Goal: Task Accomplishment & Management: Complete application form

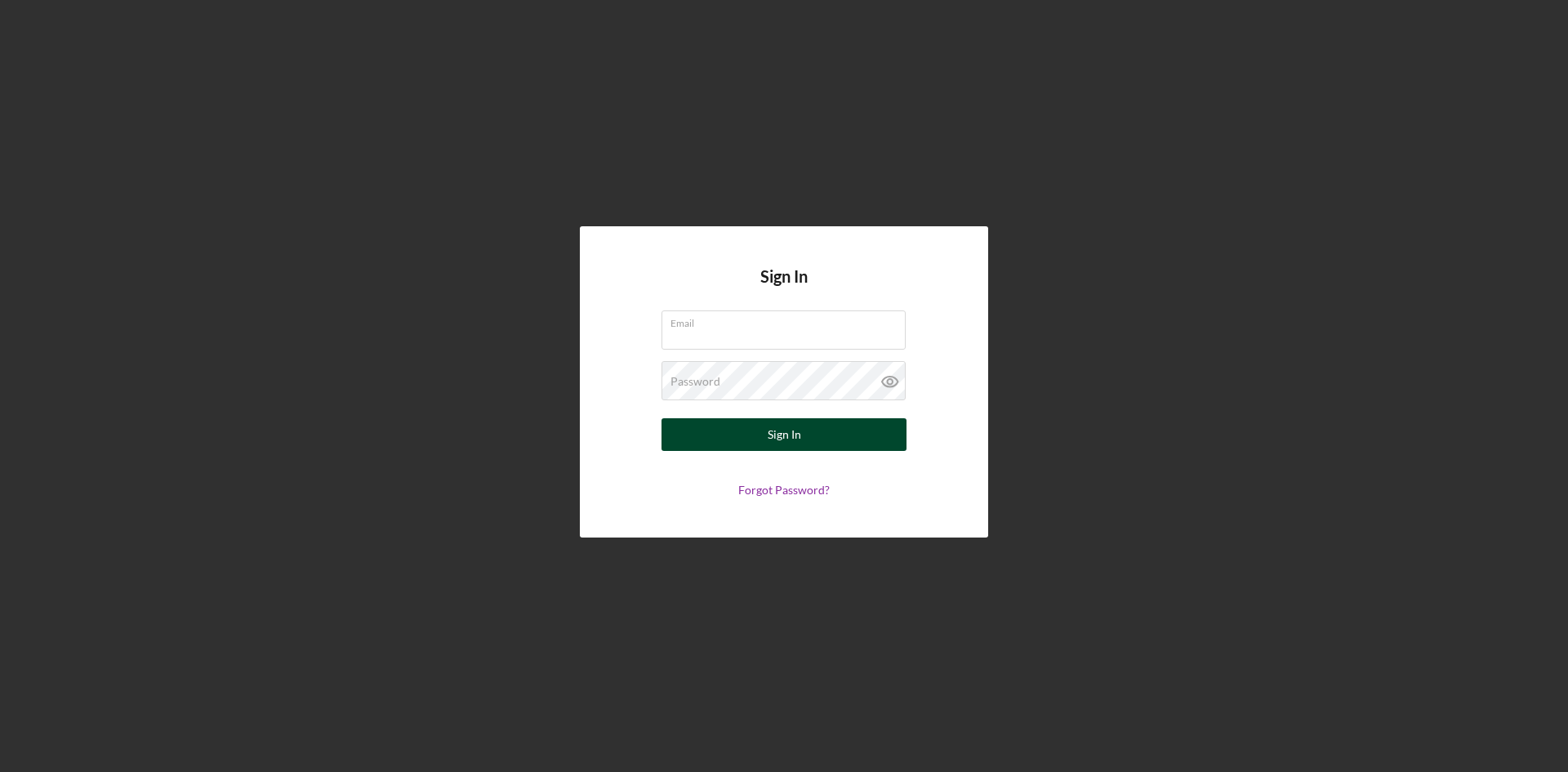
type input "[PERSON_NAME][EMAIL_ADDRESS][DOMAIN_NAME]"
click at [791, 440] on div "Sign In" at bounding box center [784, 434] width 34 height 33
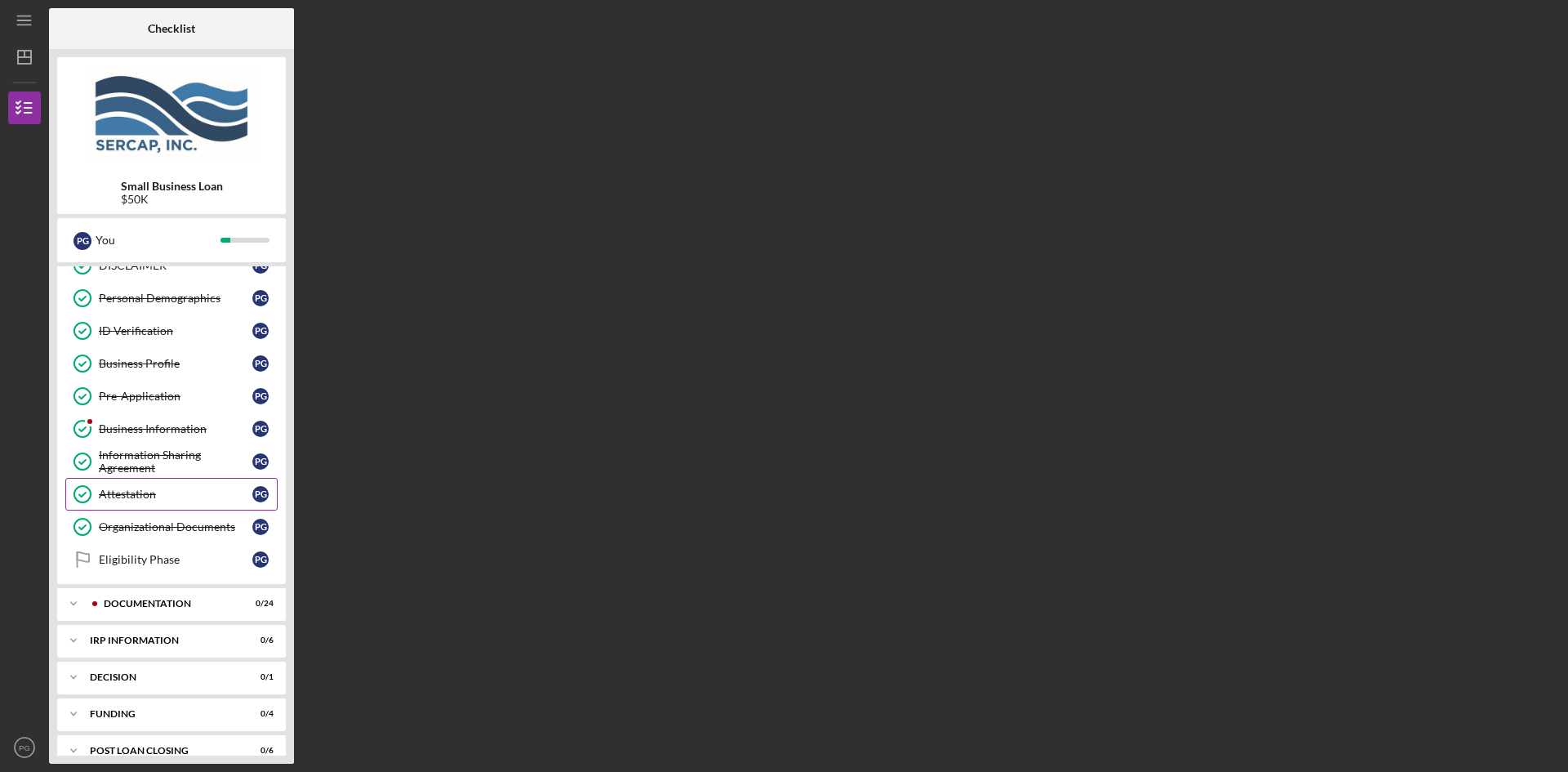
scroll to position [103, 0]
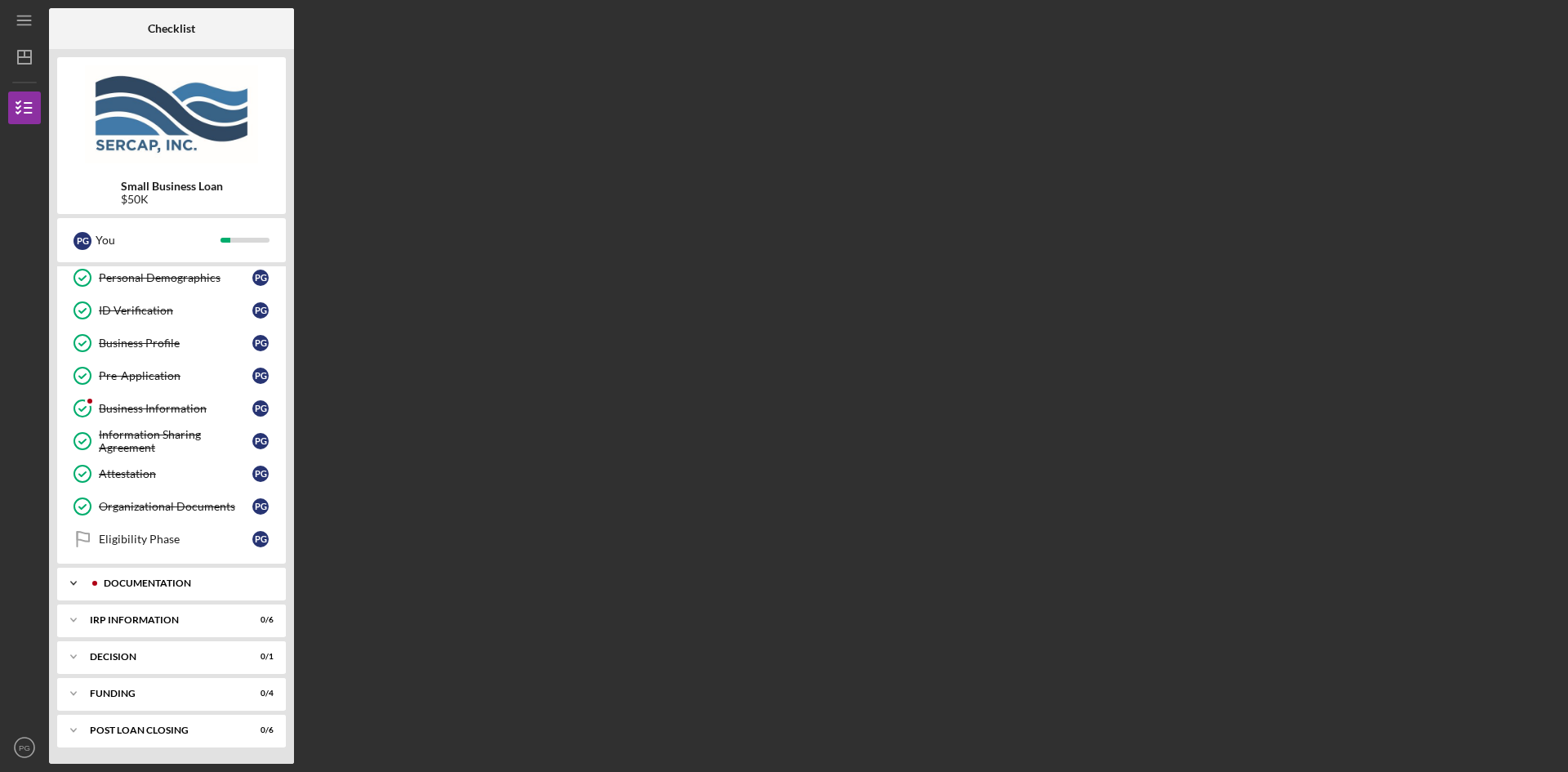
click at [78, 580] on icon "Icon/Expander" at bounding box center [73, 582] width 33 height 33
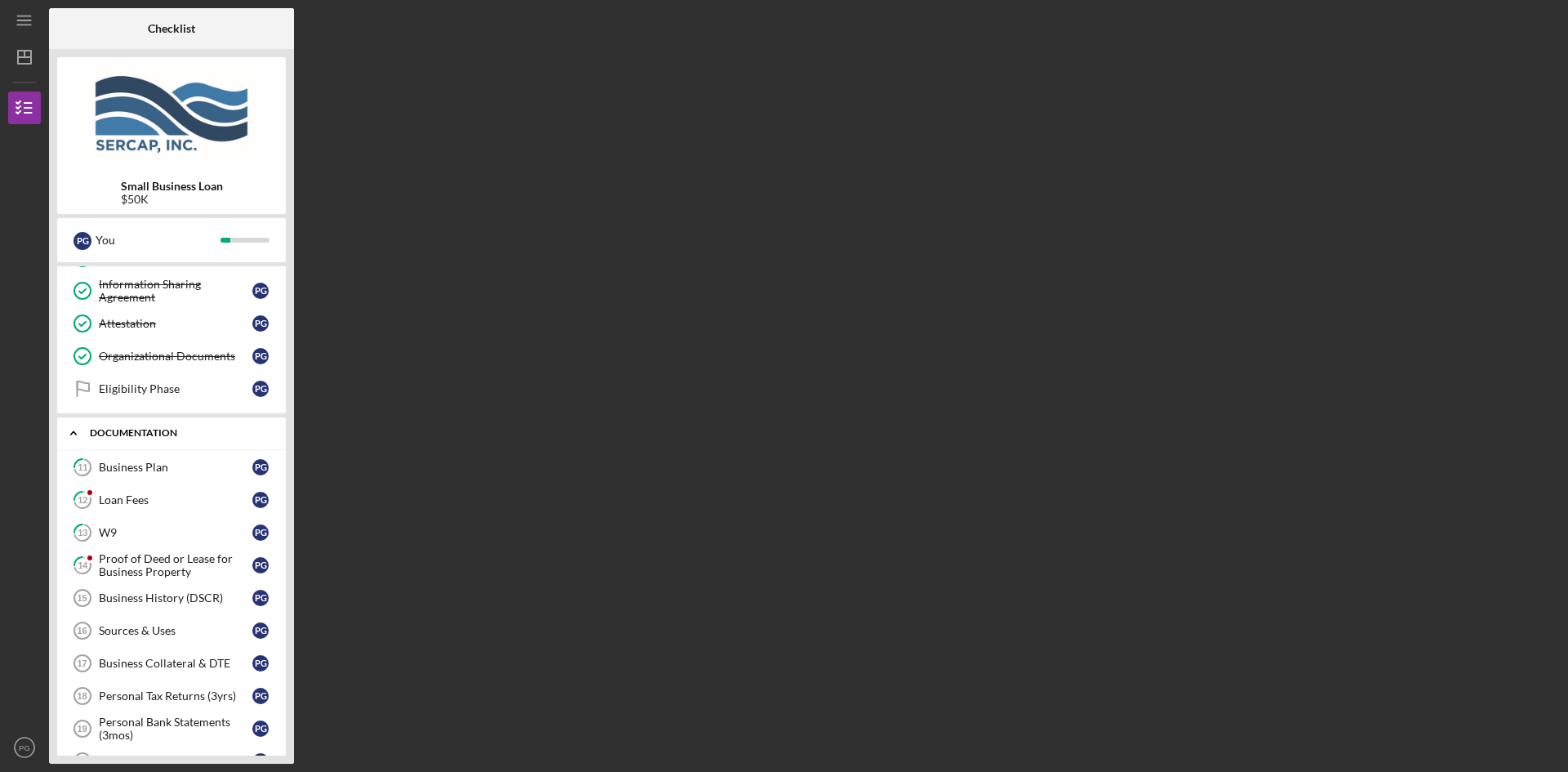
scroll to position [267, 0]
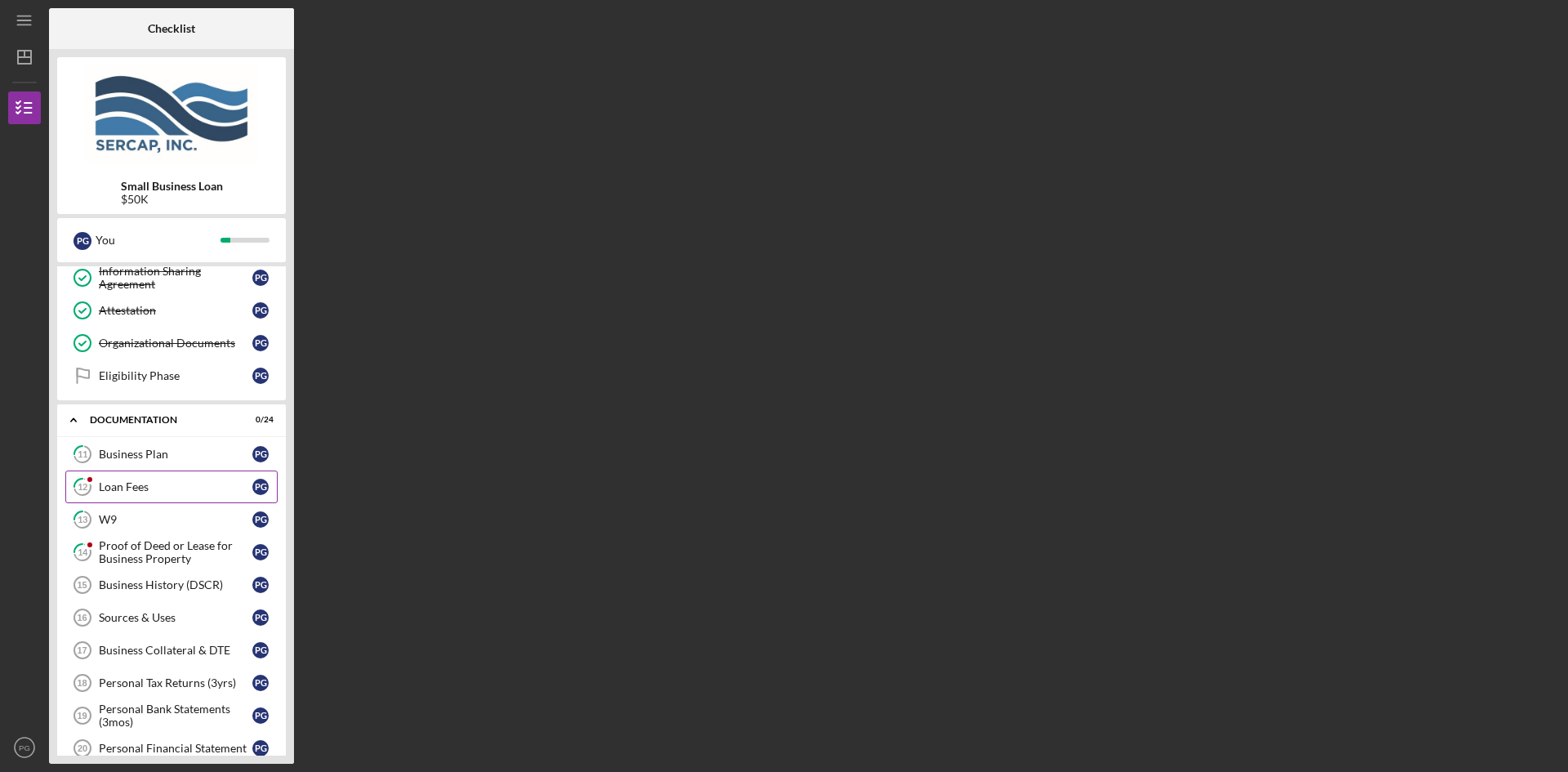
click at [119, 486] on div "Loan Fees" at bounding box center [175, 486] width 153 height 13
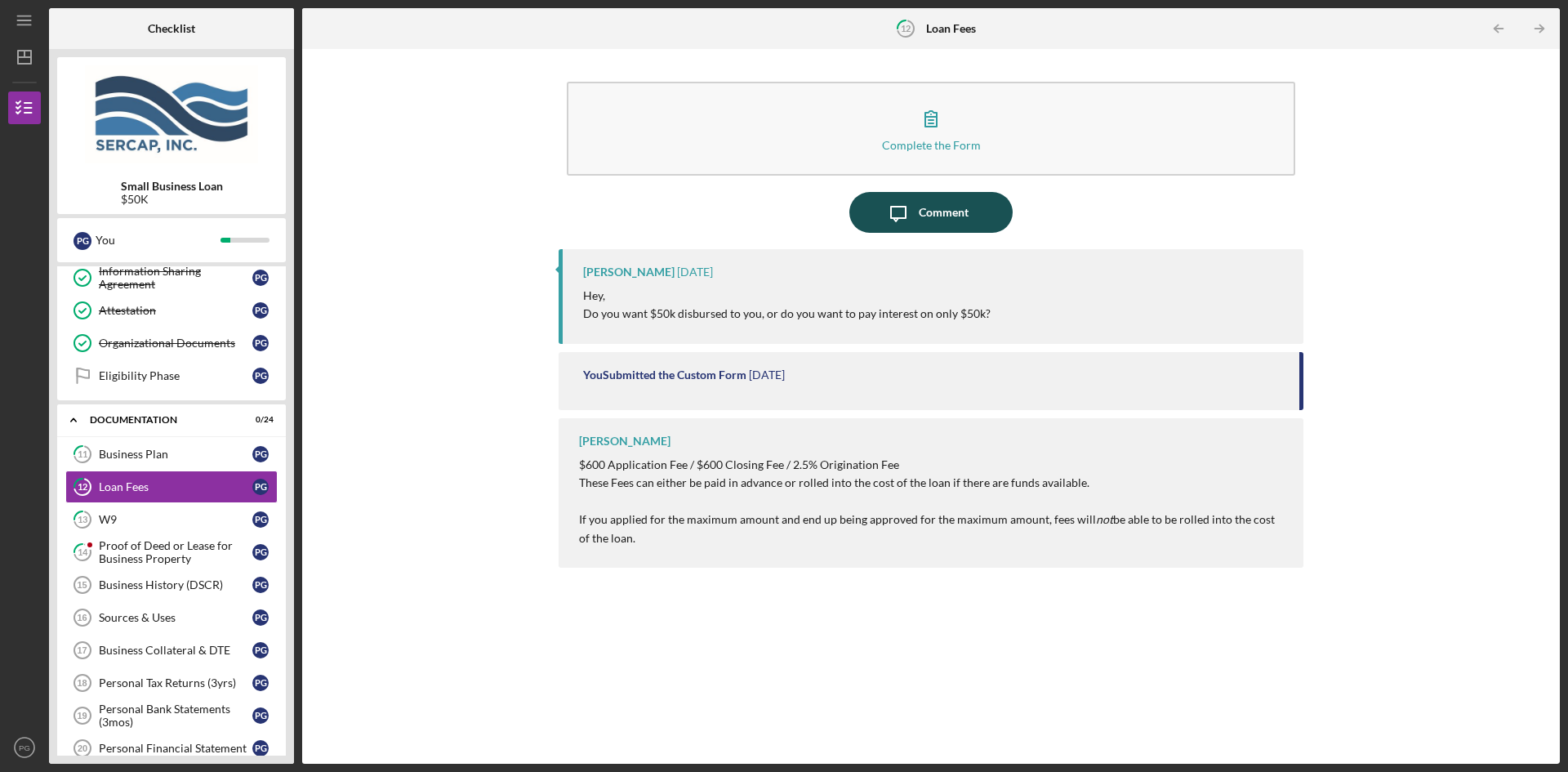
click at [926, 208] on div "Comment" at bounding box center [943, 211] width 50 height 40
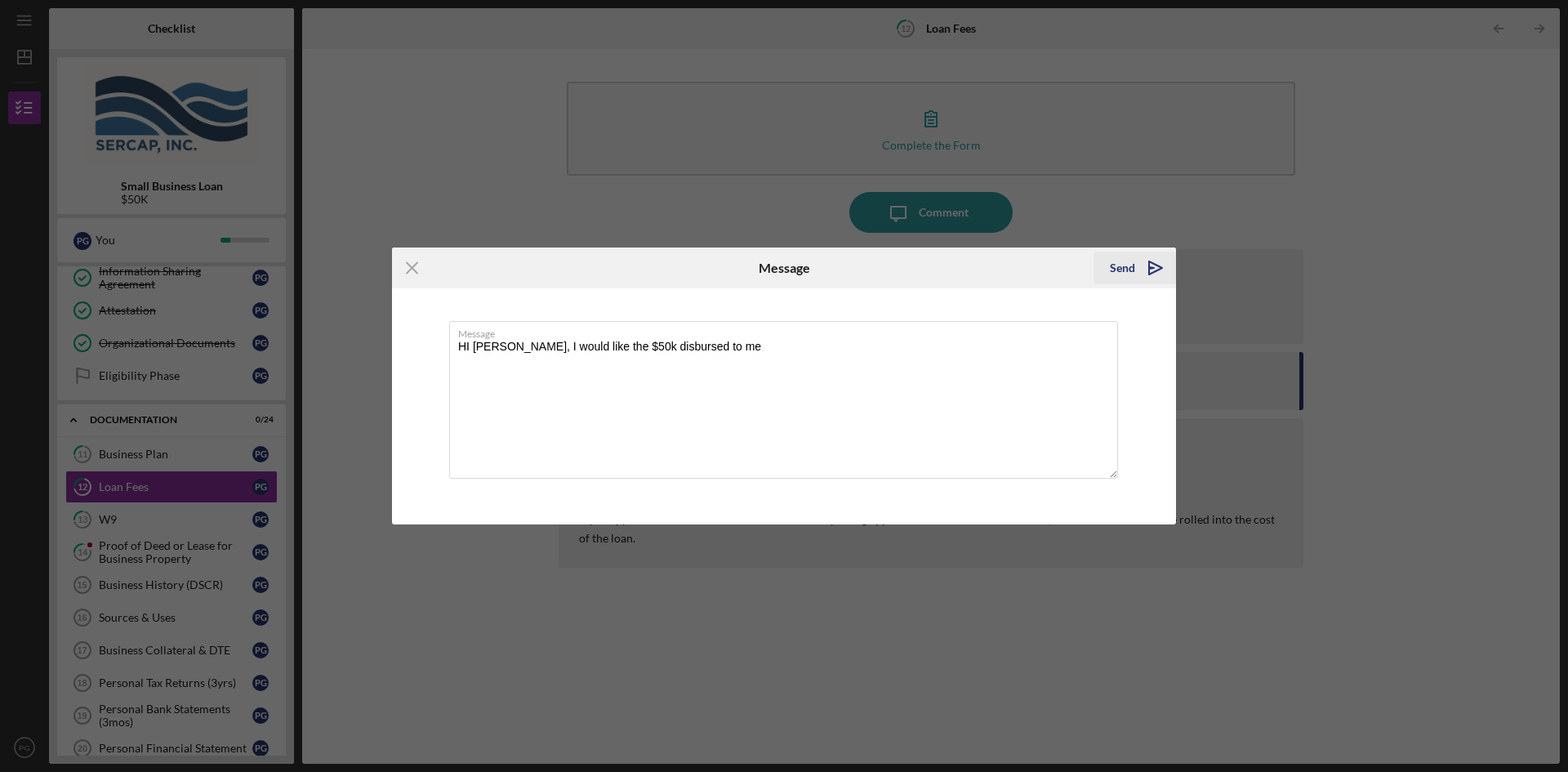
type textarea "HI Lois, I would like the $50k disbursed to me"
click at [1121, 271] on div "Send" at bounding box center [1123, 268] width 25 height 33
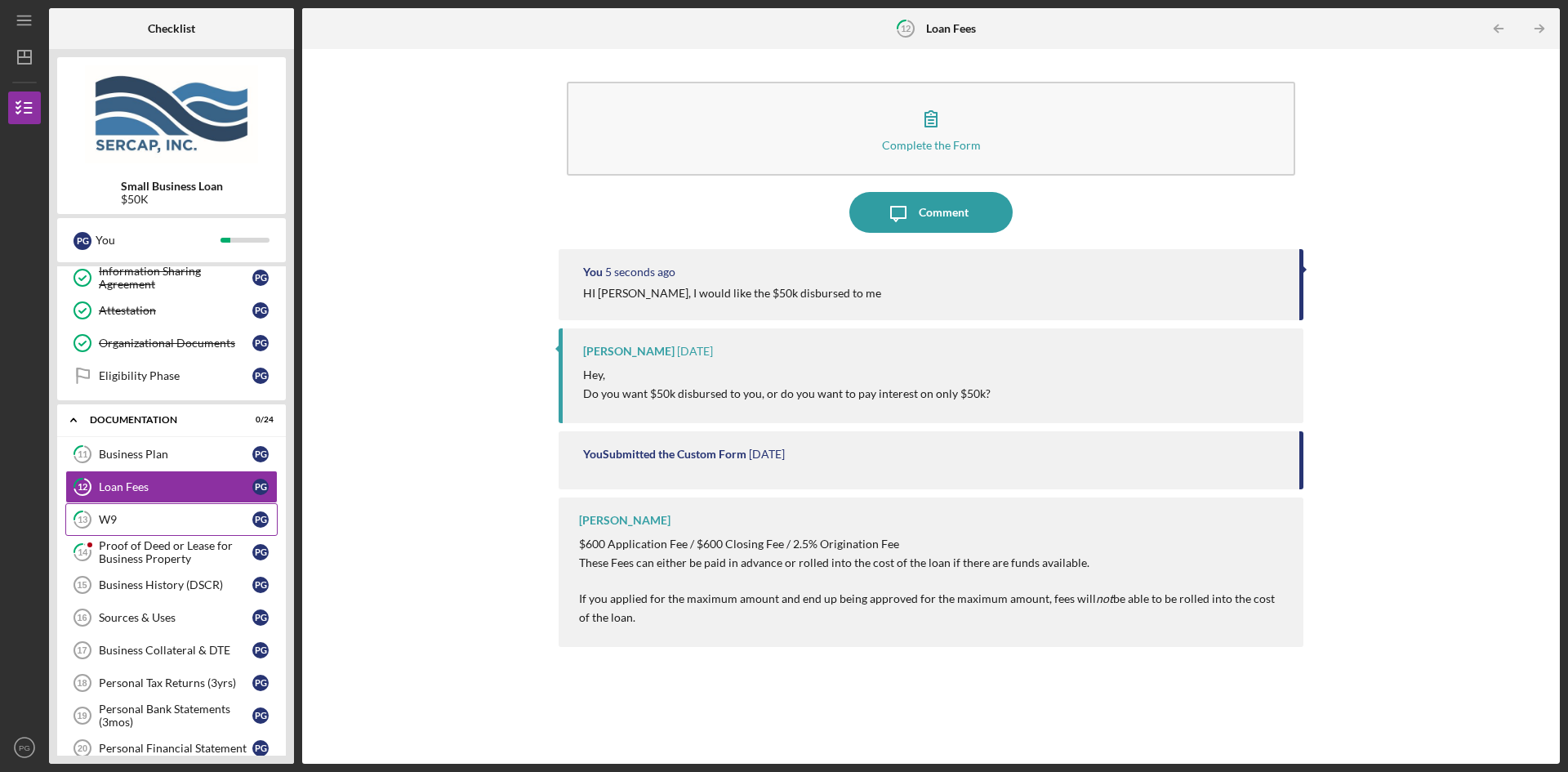
click at [110, 513] on div "W9" at bounding box center [175, 519] width 153 height 13
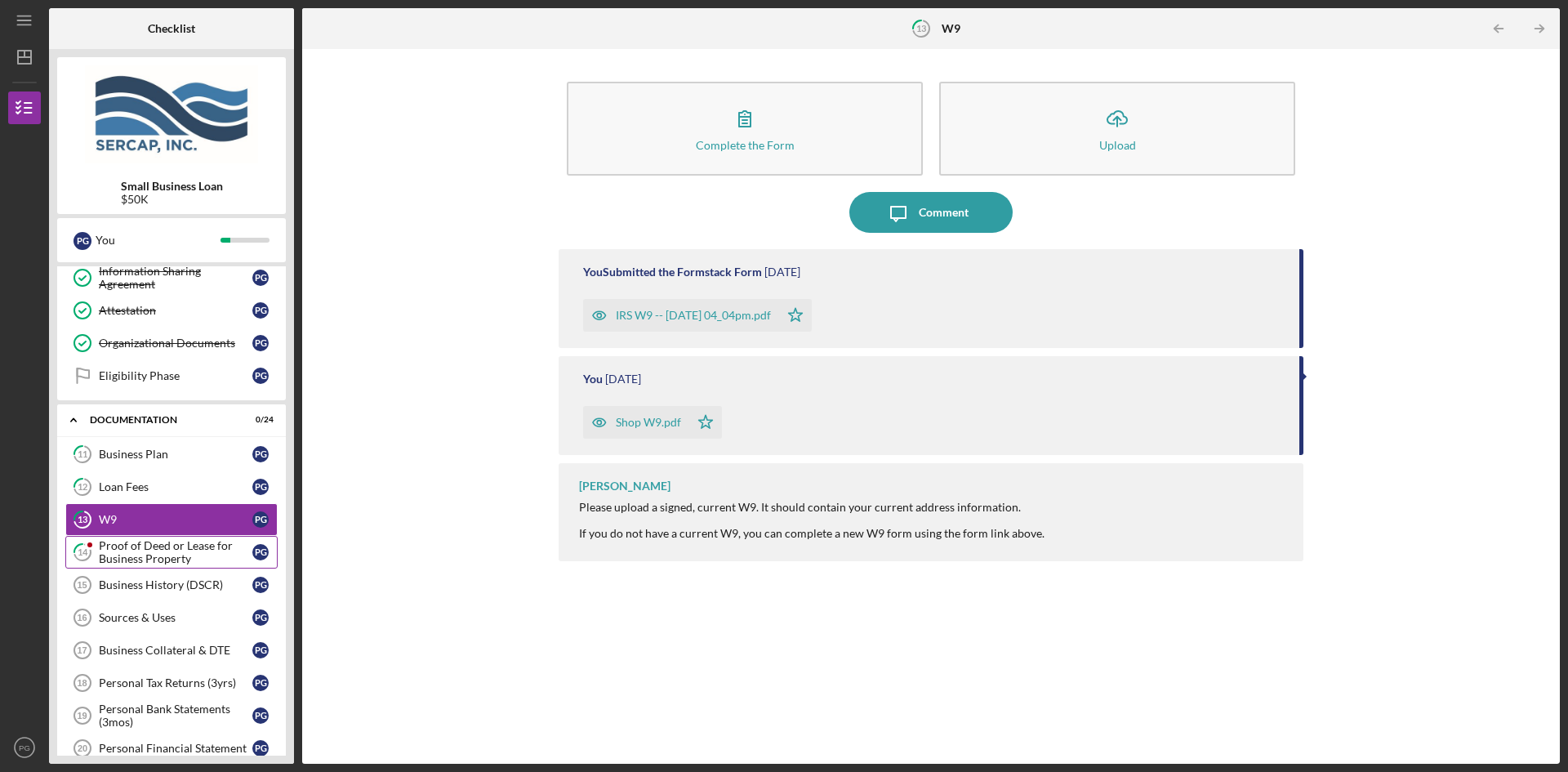
click at [160, 554] on div "Proof of Deed or Lease for Business Property" at bounding box center [175, 552] width 153 height 26
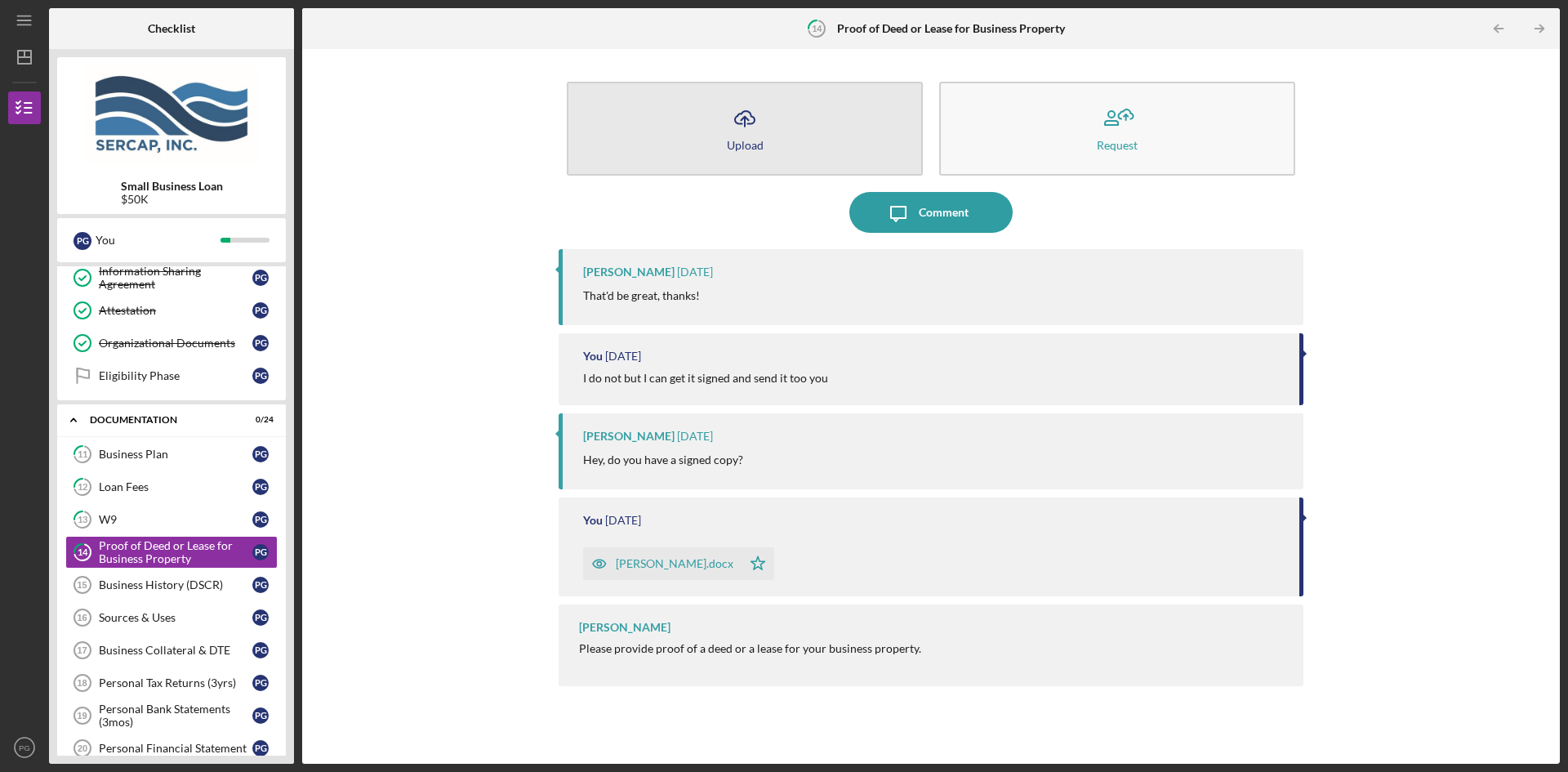
click at [741, 125] on icon "Icon/Upload" at bounding box center [744, 117] width 40 height 40
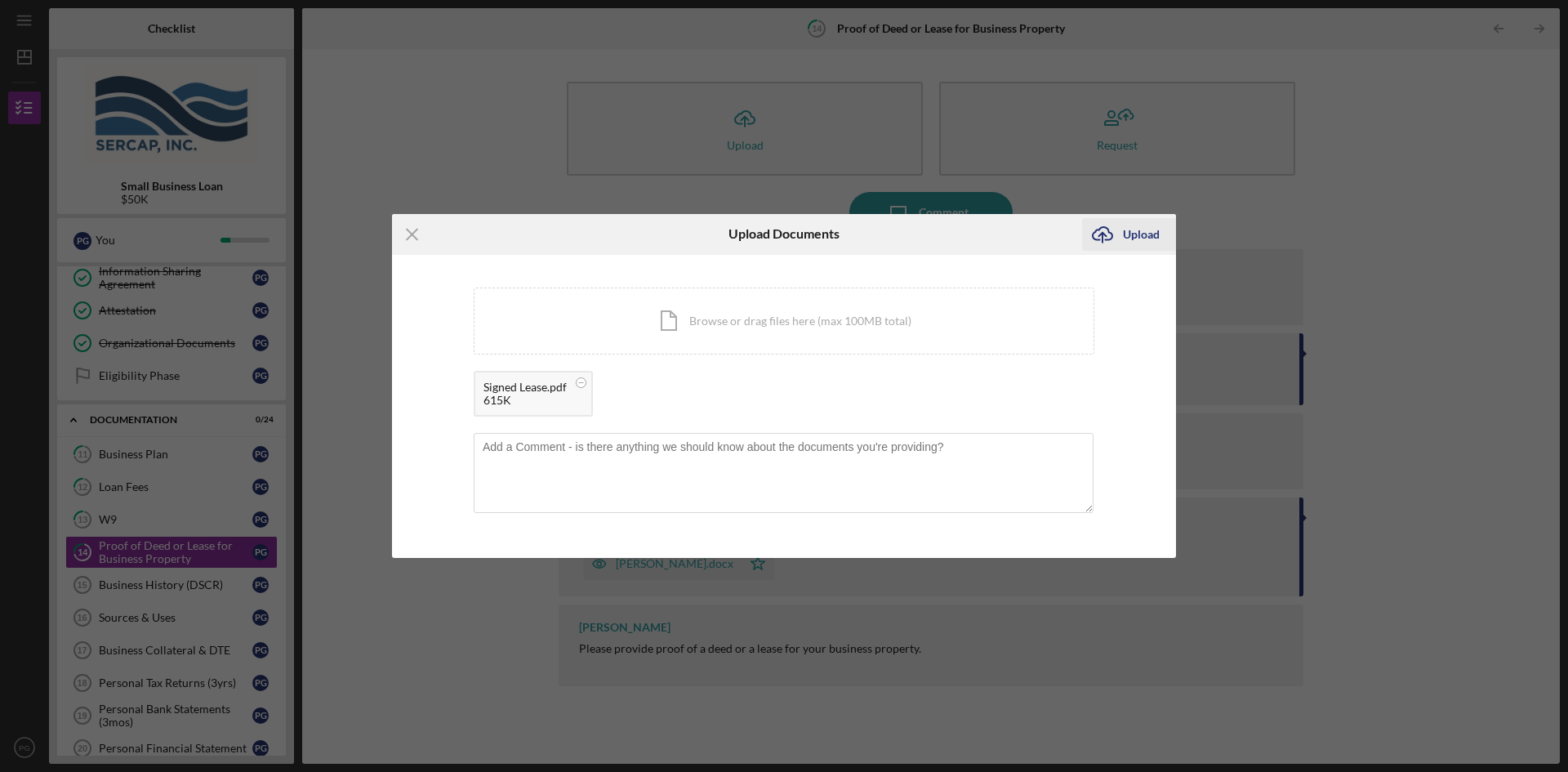
click at [1126, 235] on div "Upload" at bounding box center [1141, 234] width 37 height 33
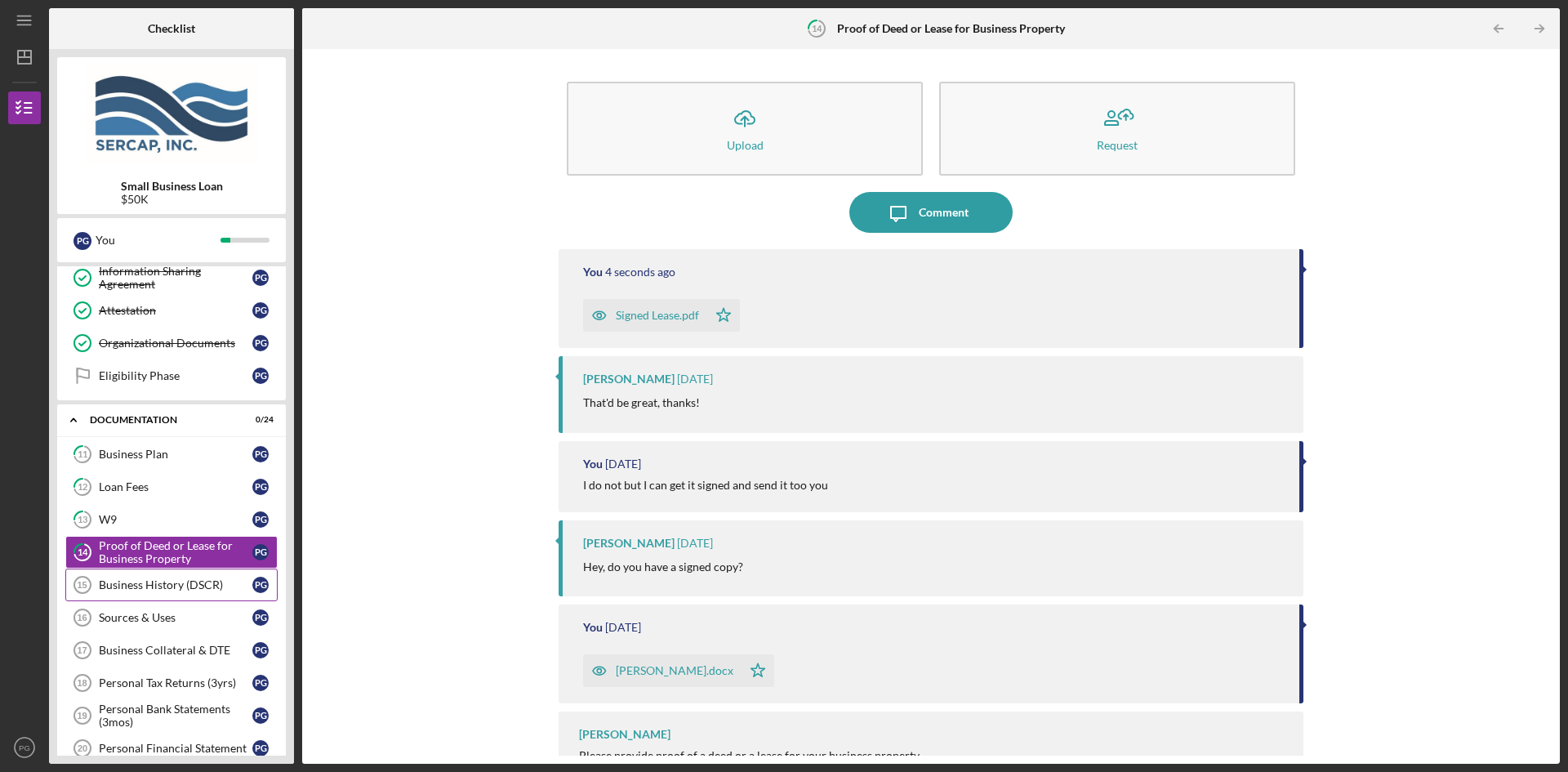
click at [134, 589] on div "Business History (DSCR)" at bounding box center [175, 585] width 153 height 13
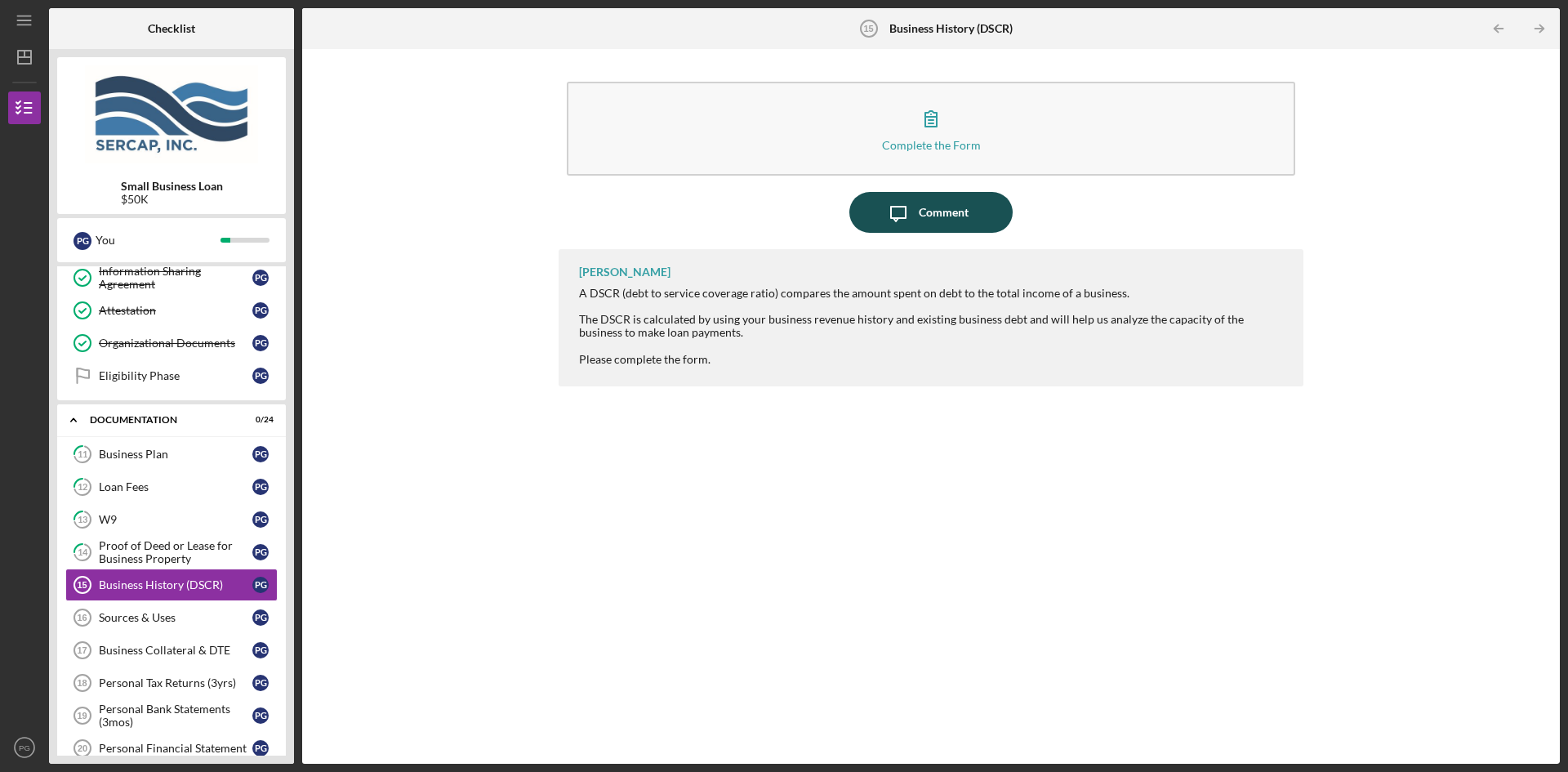
click at [924, 212] on div "Comment" at bounding box center [943, 211] width 50 height 40
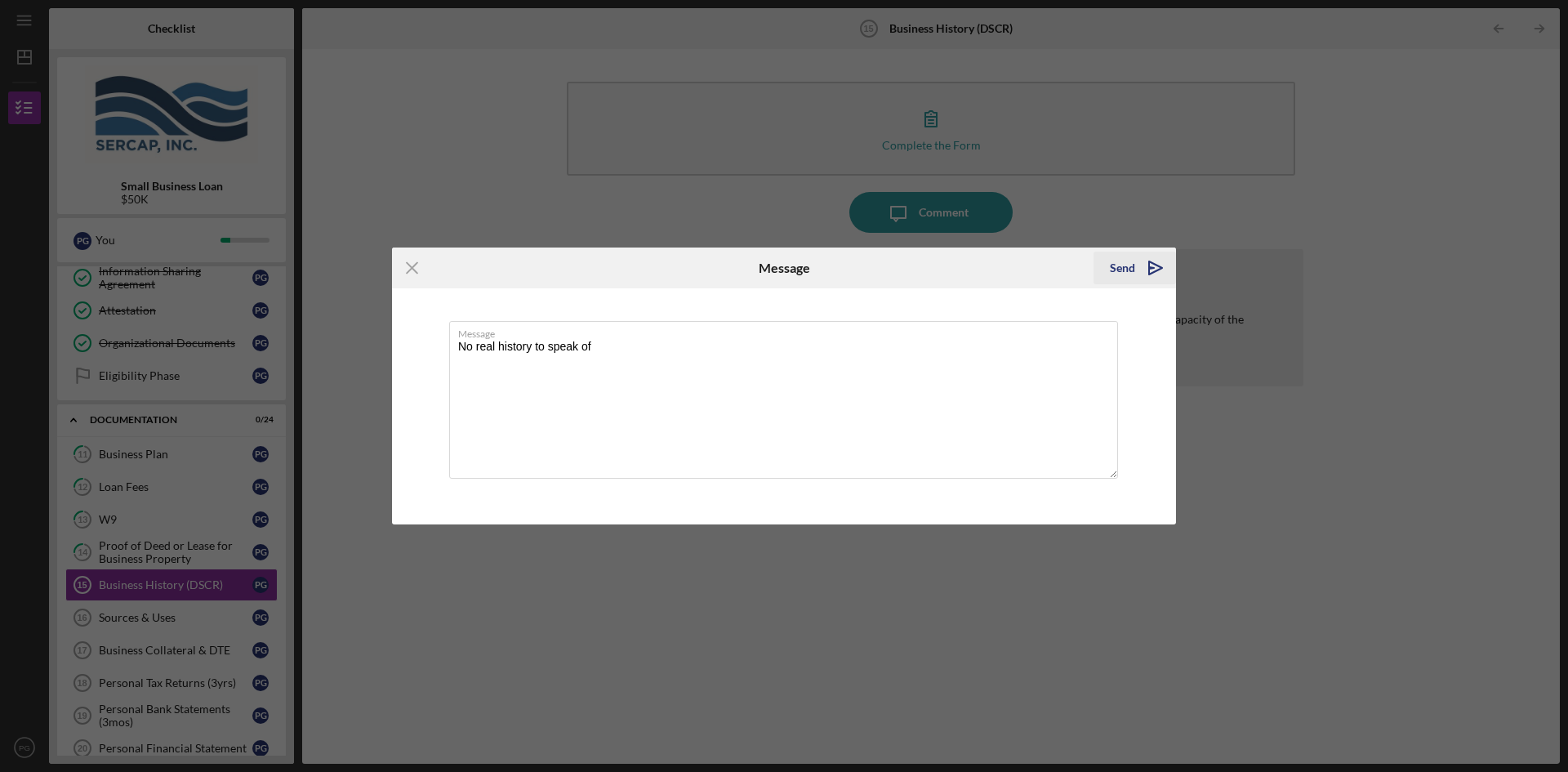
type textarea "No real history to speak of"
click at [1117, 264] on div "Send" at bounding box center [1123, 268] width 25 height 33
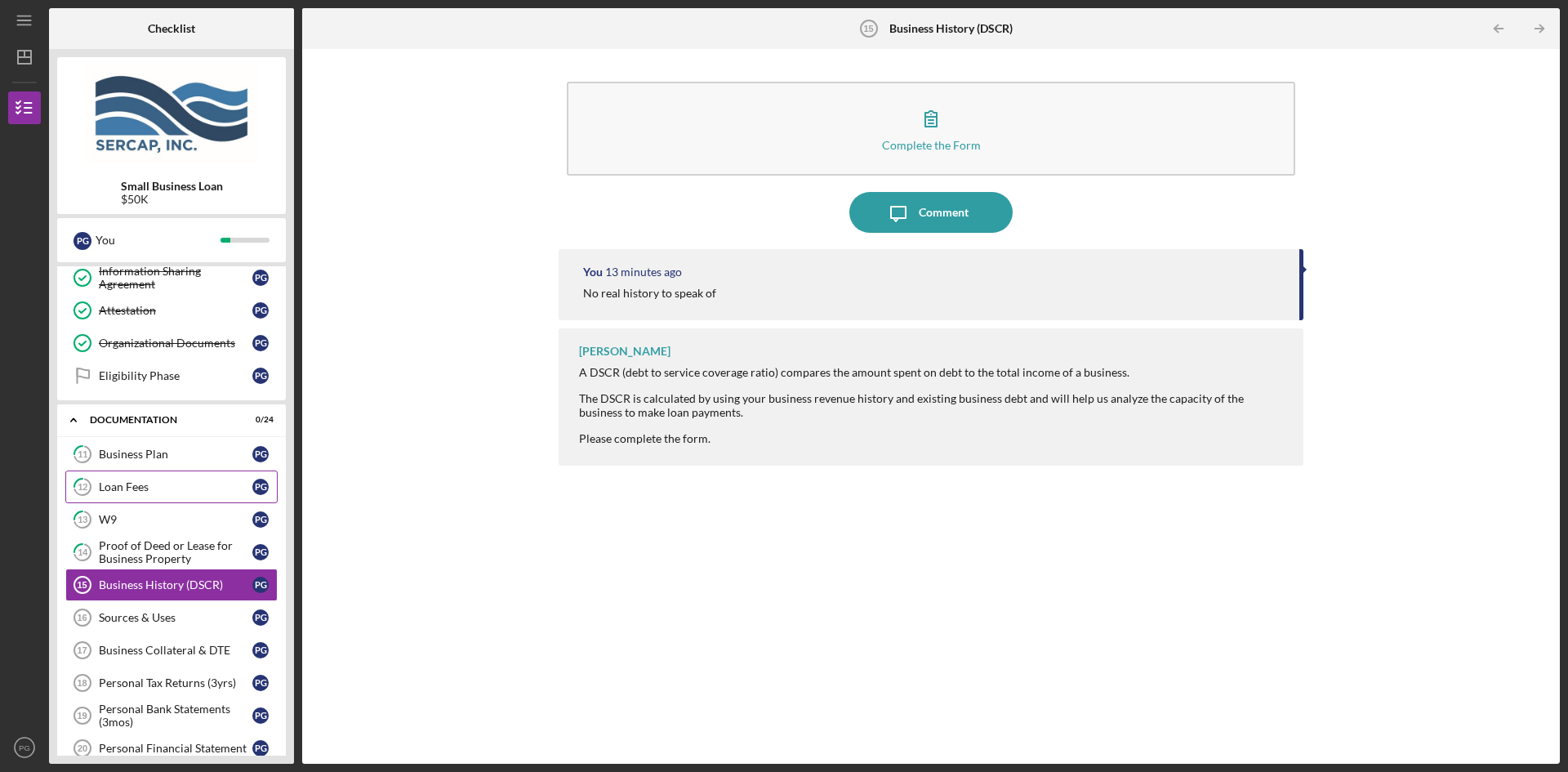
click at [115, 486] on div "Loan Fees" at bounding box center [175, 486] width 153 height 13
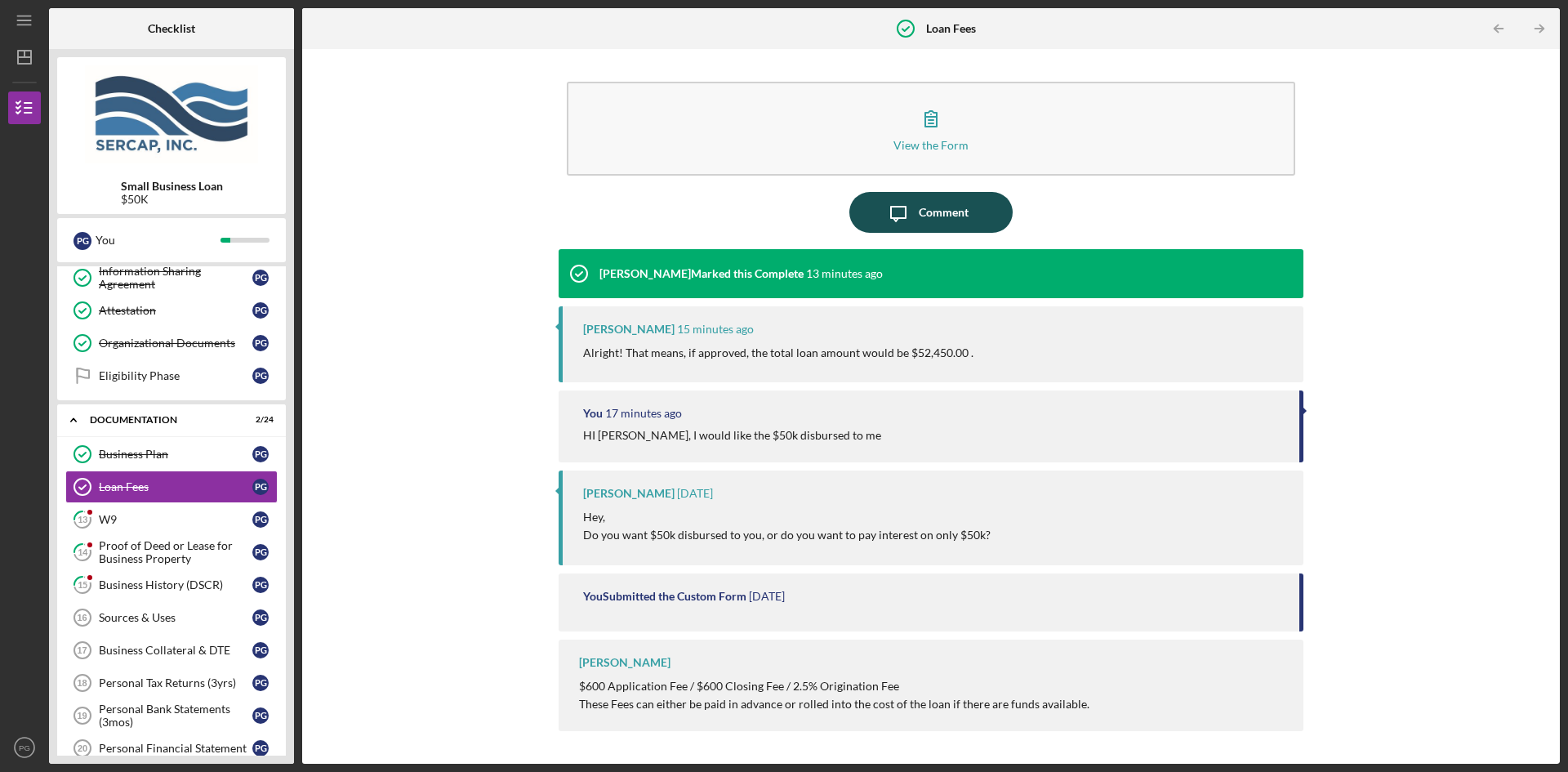
click at [924, 215] on div "Comment" at bounding box center [943, 211] width 50 height 40
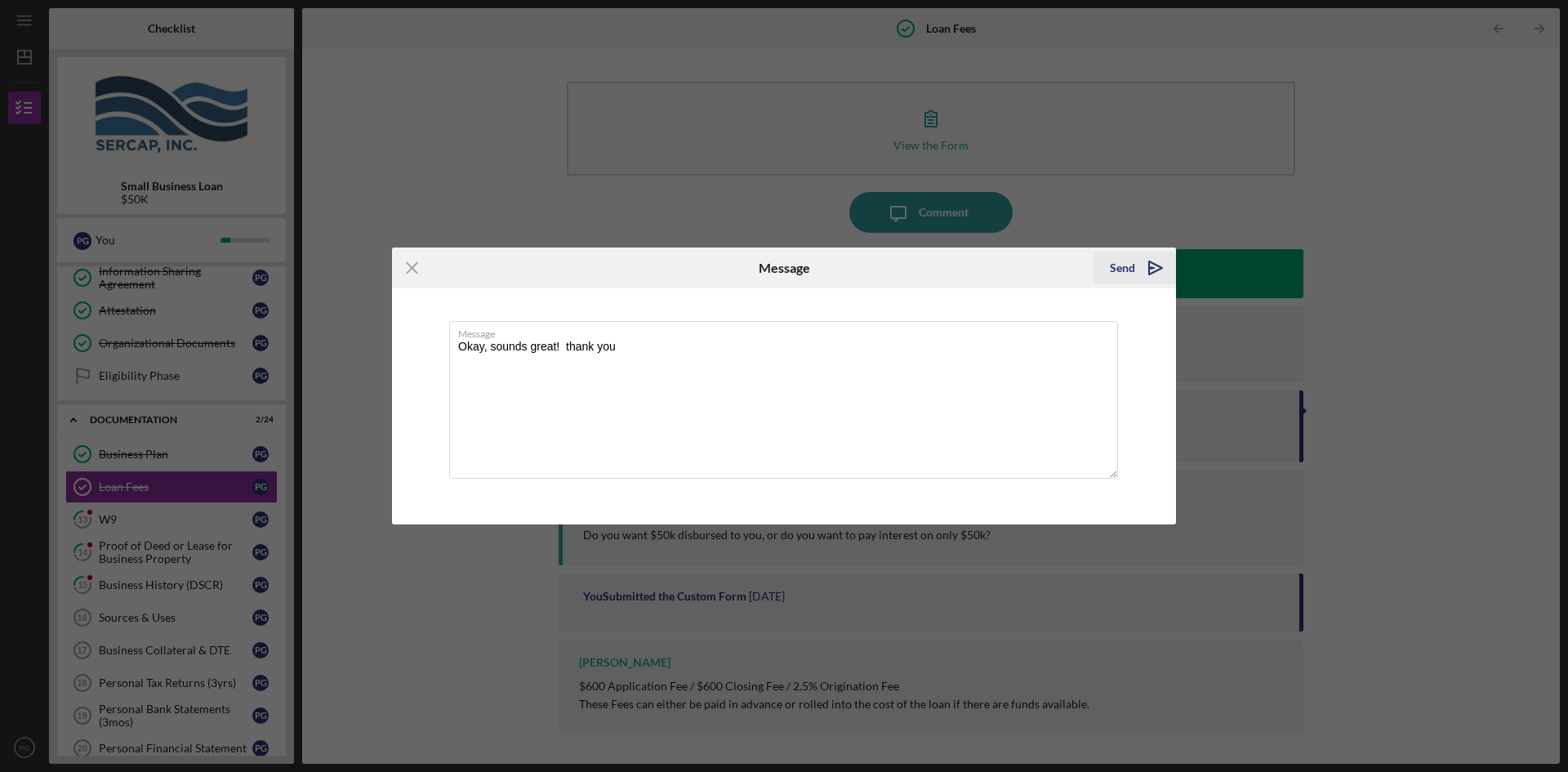
type textarea "Okay, sounds great! thank you"
click at [1123, 267] on div "Send" at bounding box center [1123, 268] width 25 height 33
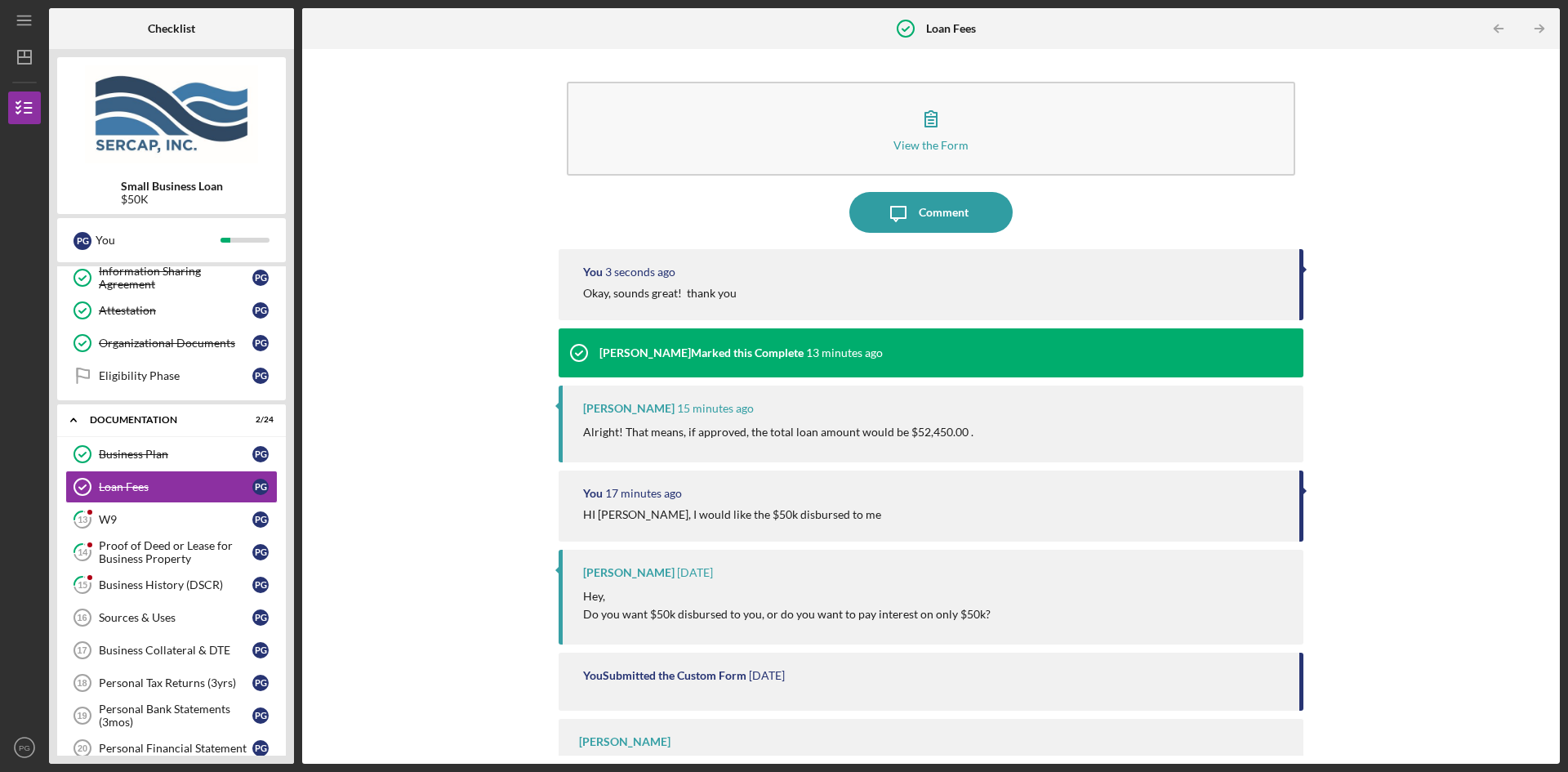
scroll to position [45, 0]
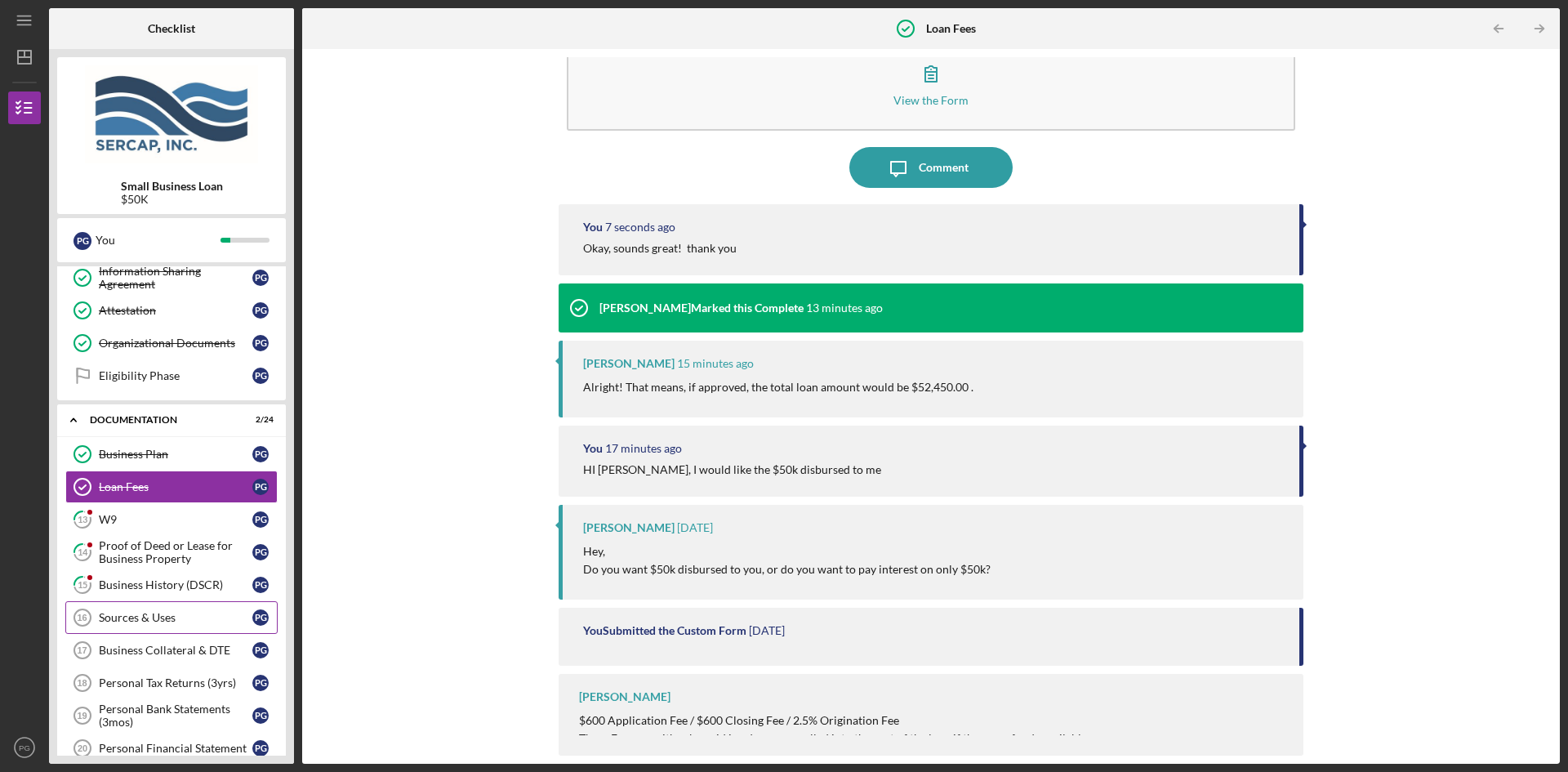
click at [116, 625] on link "Sources & Uses 16 Sources & Uses P G" at bounding box center [172, 617] width 212 height 33
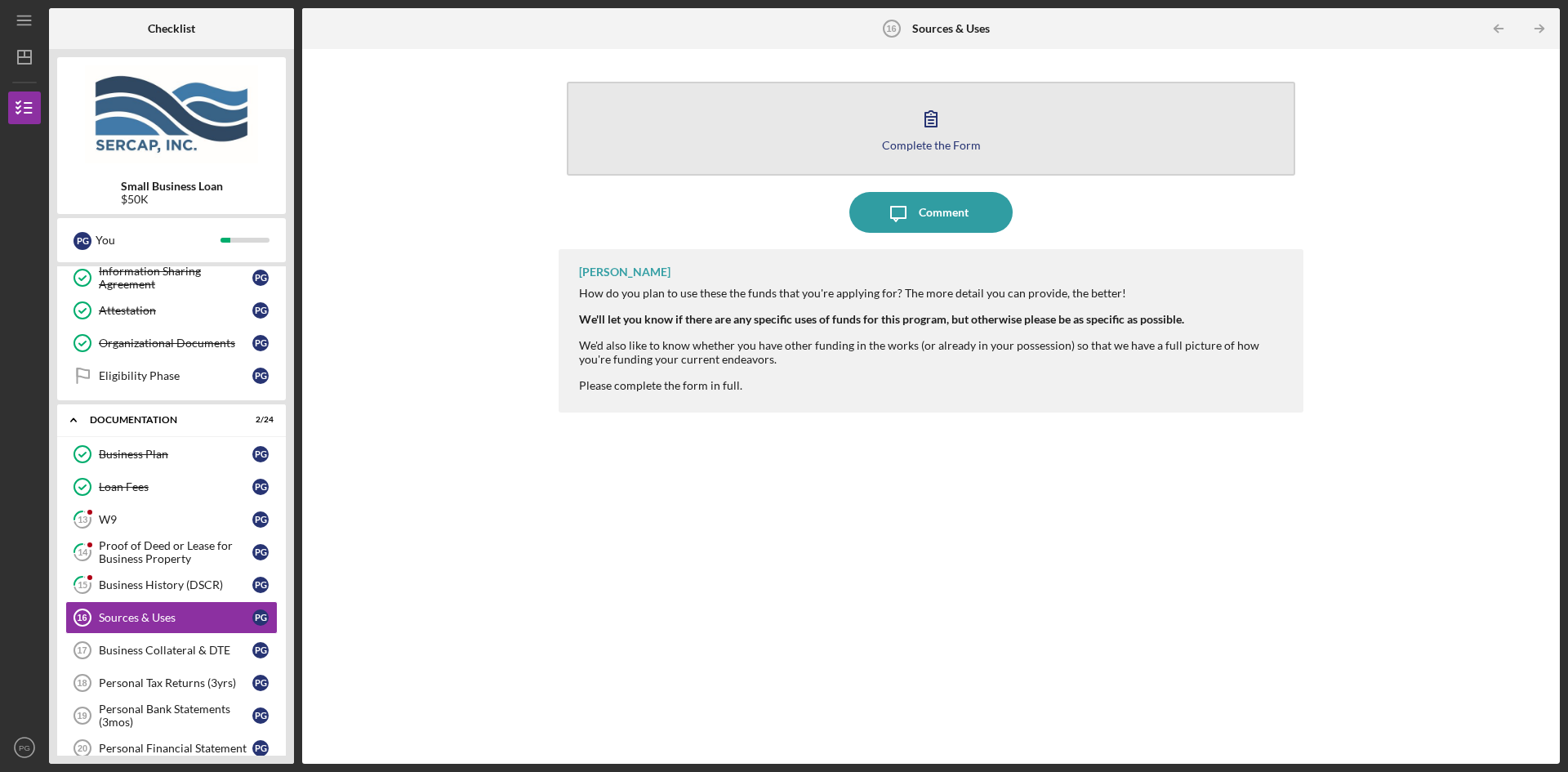
click at [927, 122] on icon "button" at bounding box center [930, 117] width 40 height 40
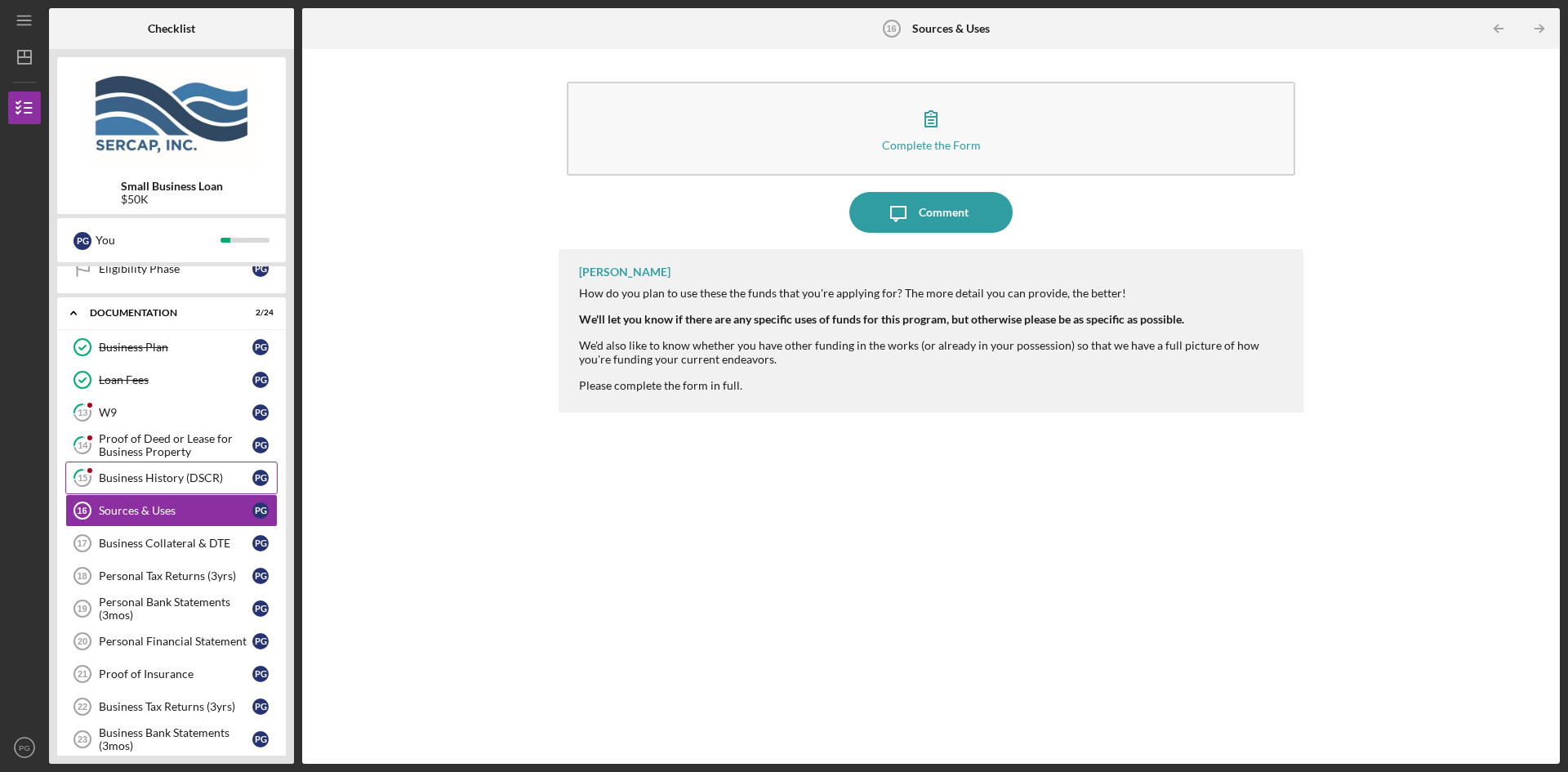
scroll to position [430, 0]
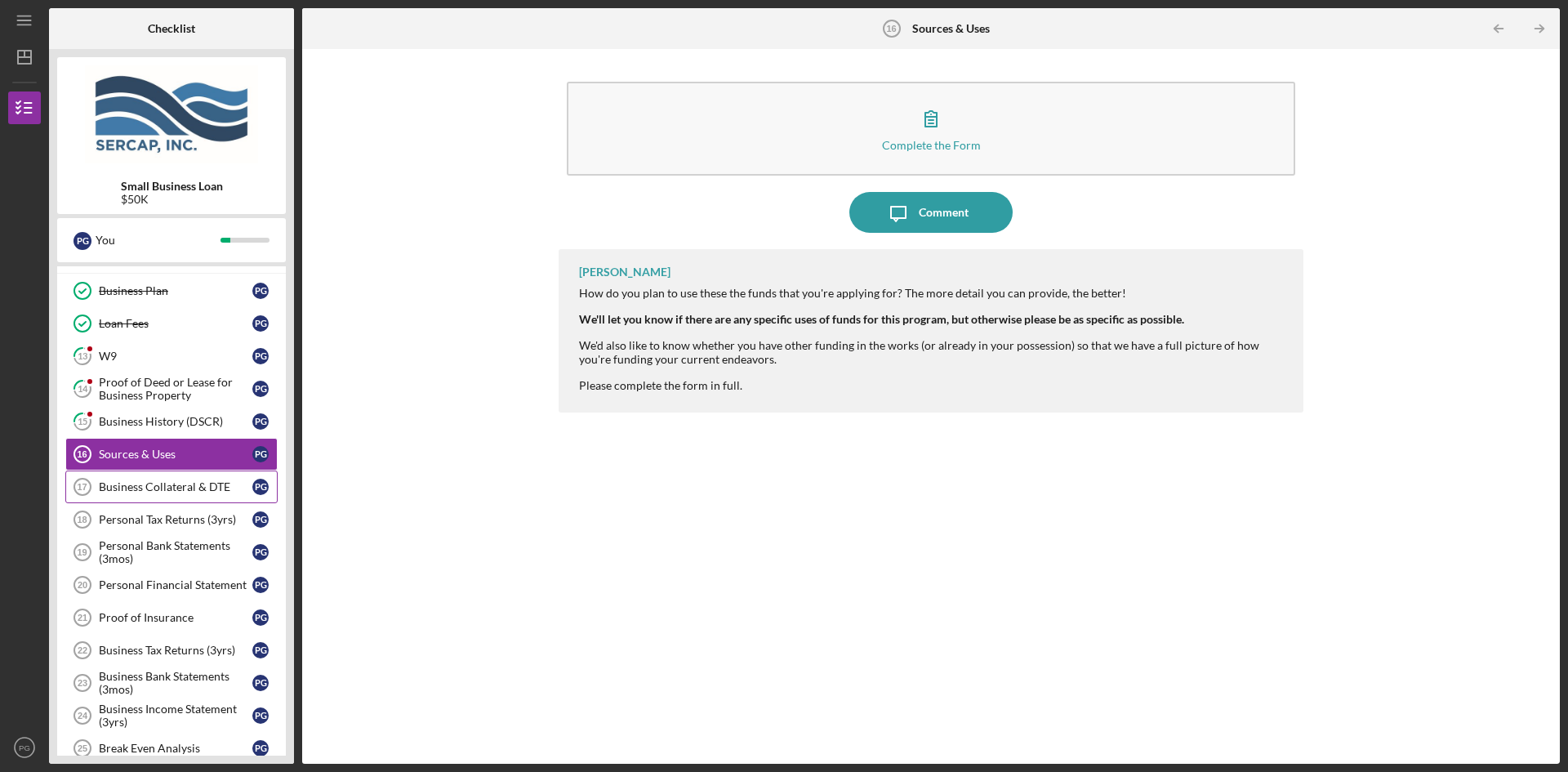
click at [146, 482] on div "Business Collateral & DTE" at bounding box center [175, 486] width 153 height 13
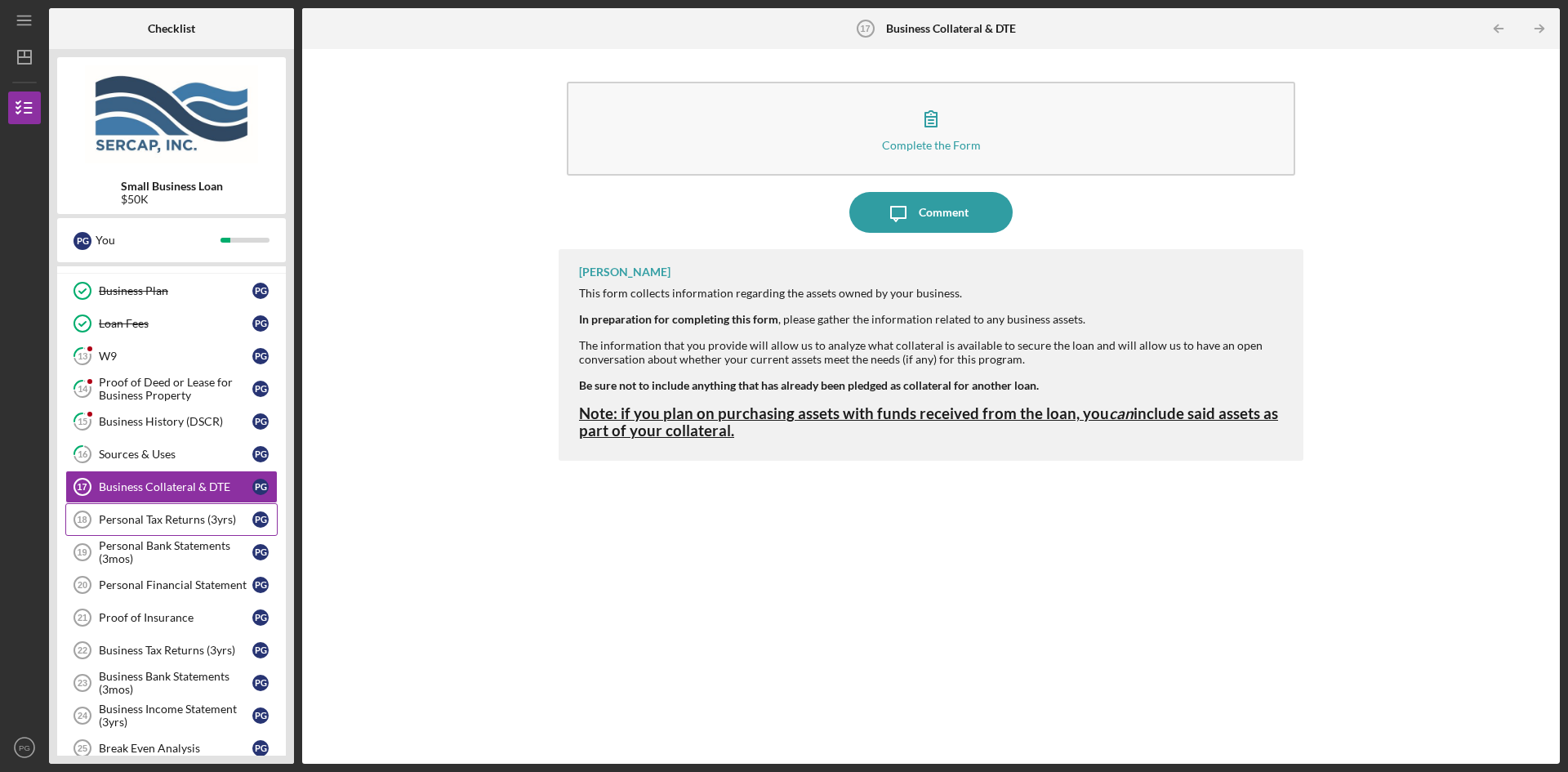
click at [130, 529] on link "Personal Tax Returns (3yrs) 18 Personal Tax Returns (3yrs) P G" at bounding box center [172, 519] width 212 height 33
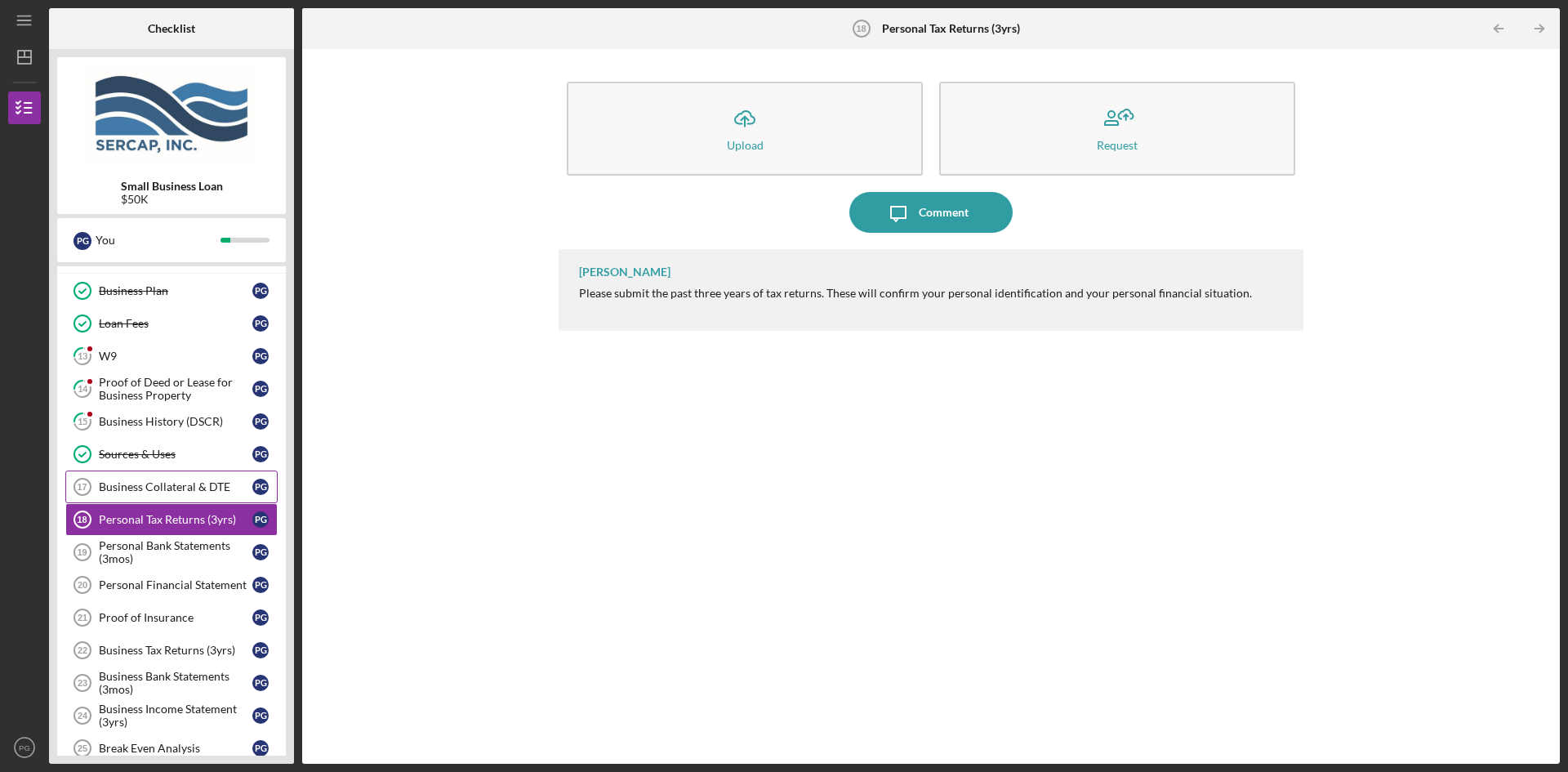
click at [147, 483] on div "Business Collateral & DTE" at bounding box center [175, 486] width 153 height 13
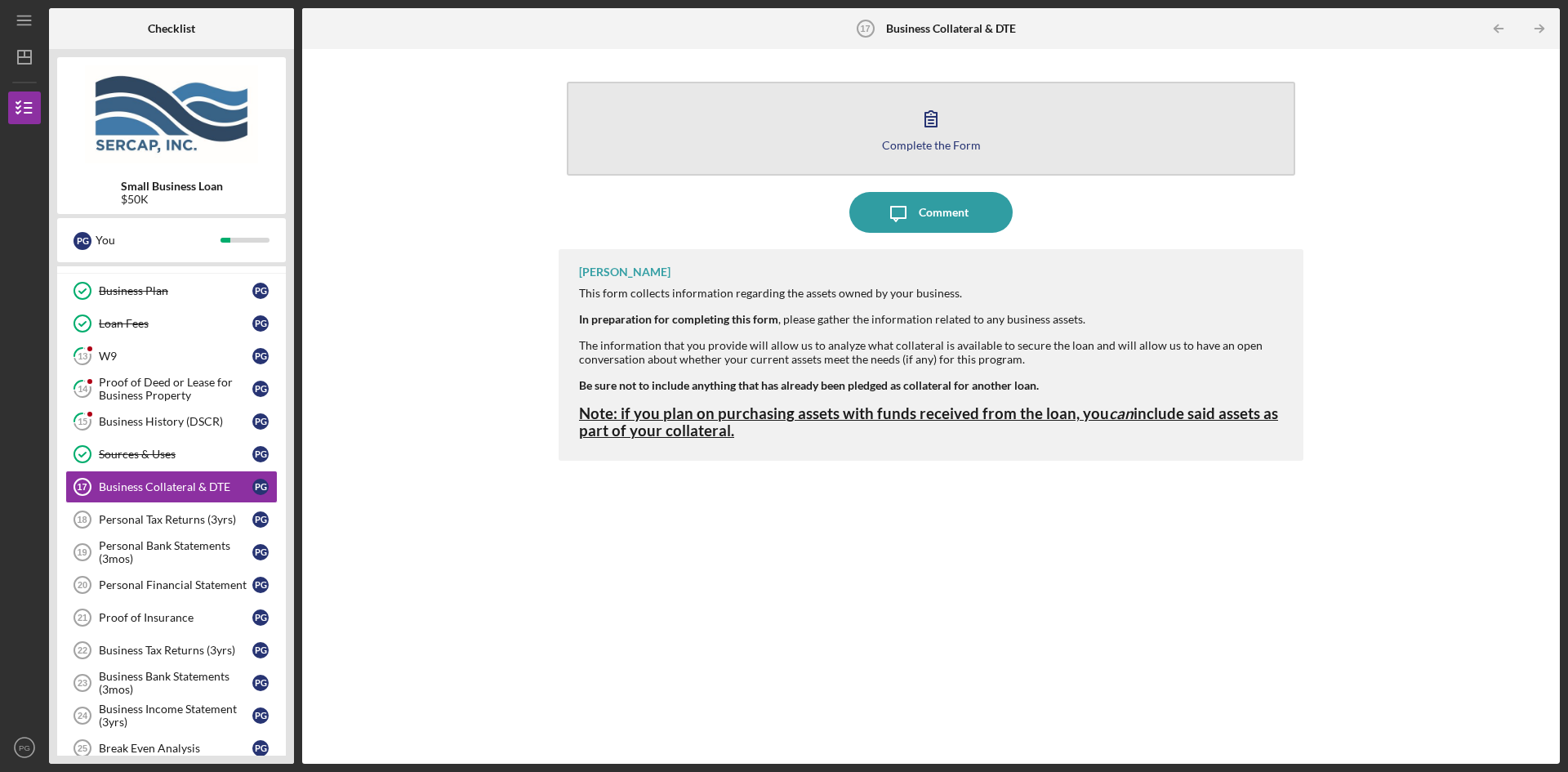
click at [933, 117] on icon "button" at bounding box center [931, 118] width 11 height 16
click at [933, 135] on icon "button" at bounding box center [930, 117] width 40 height 40
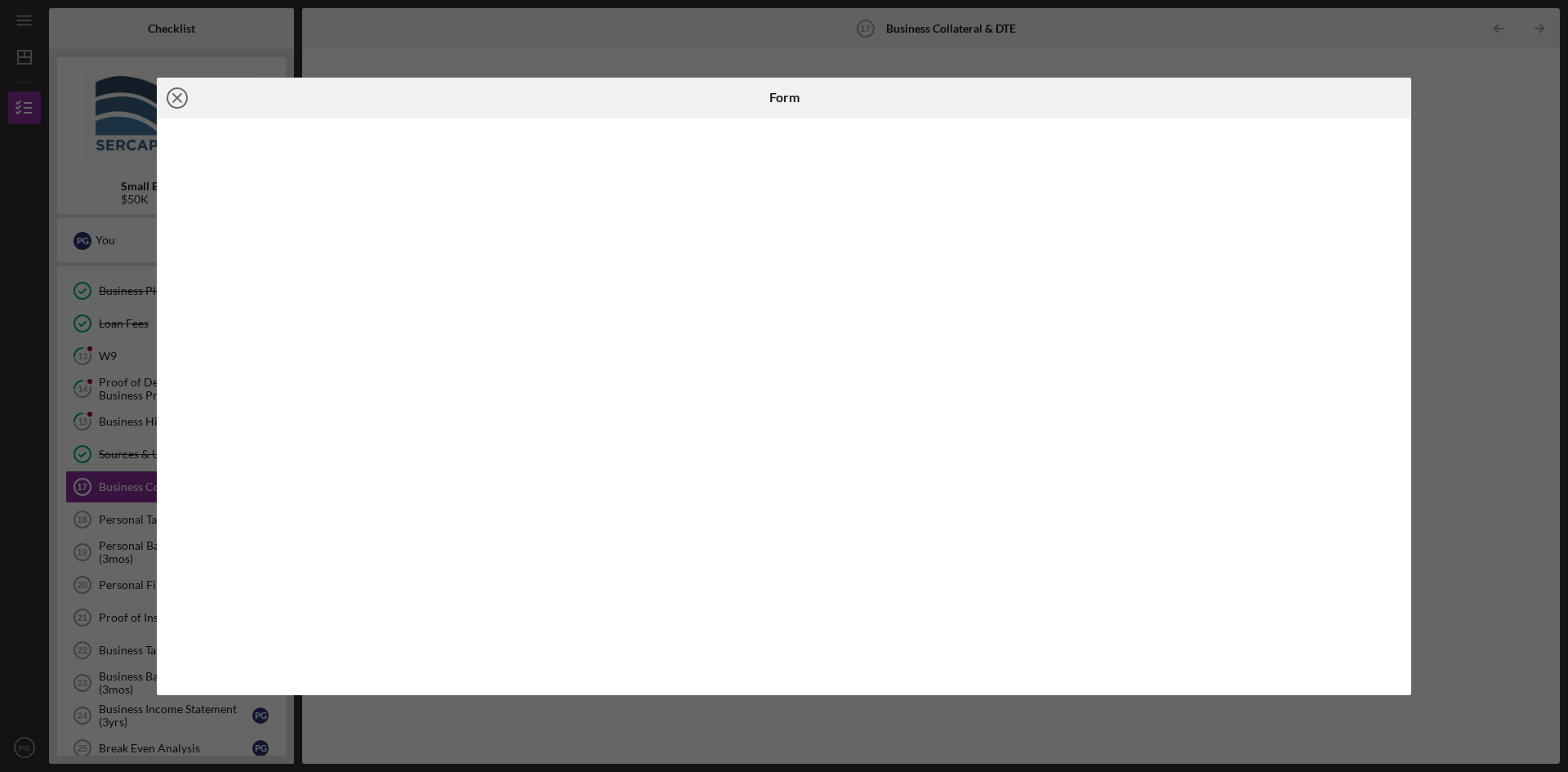
click at [169, 99] on icon "Icon/Close" at bounding box center [177, 98] width 40 height 40
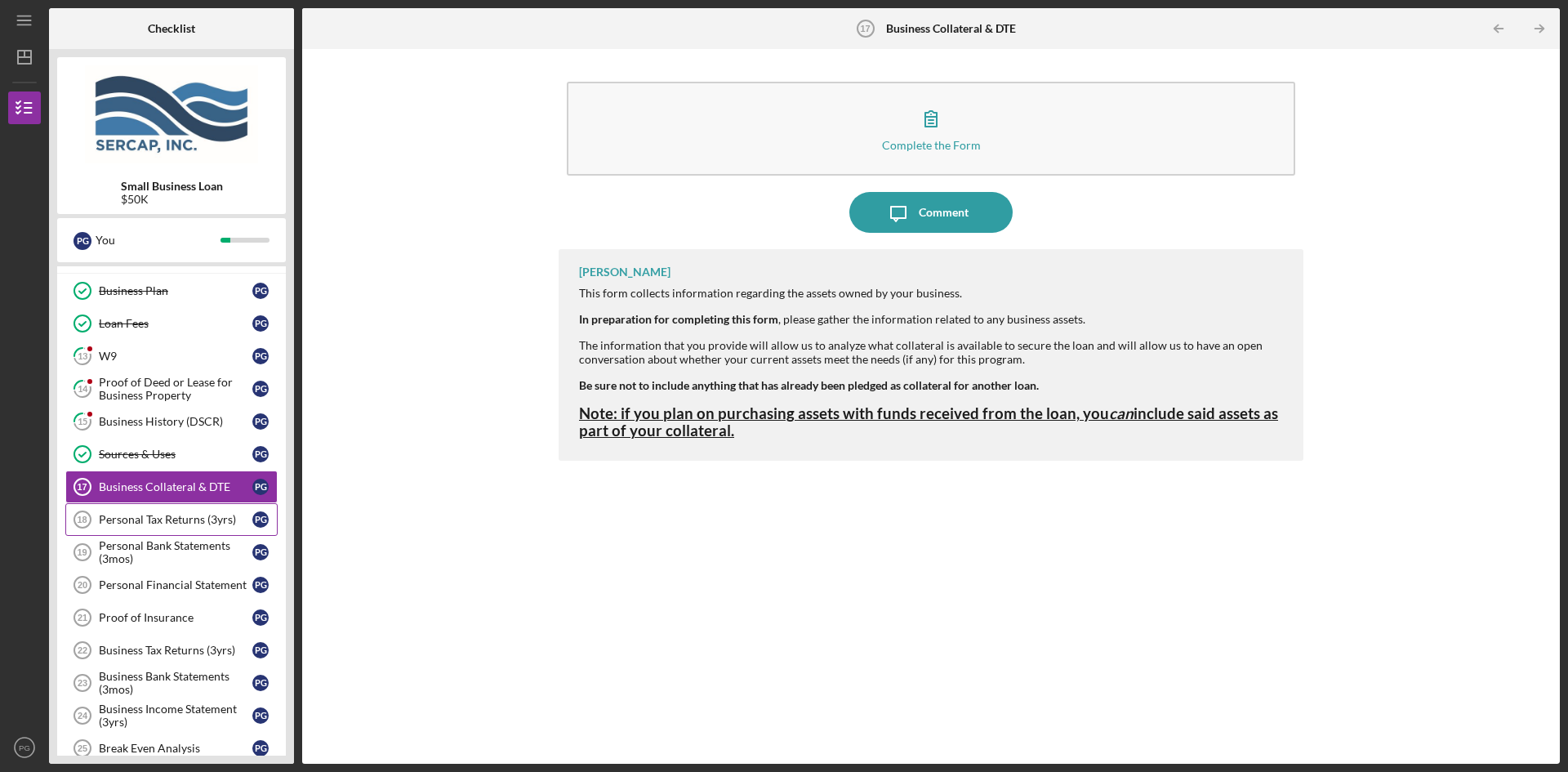
click at [176, 510] on link "Personal Tax Returns (3yrs) 18 Personal Tax Returns (3yrs) P G" at bounding box center [172, 519] width 212 height 33
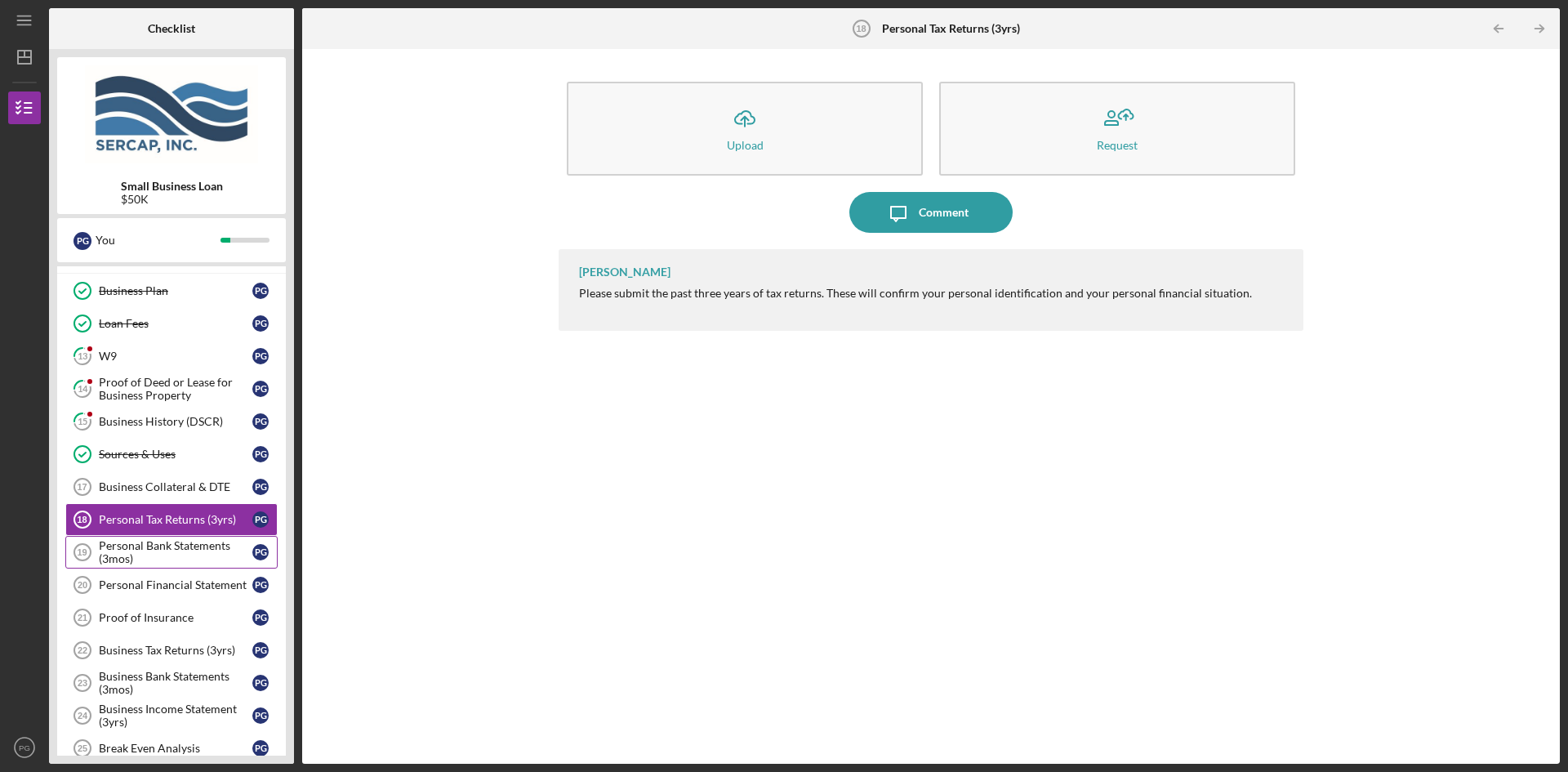
click at [175, 545] on div "Personal Bank Statements (3mos)" at bounding box center [175, 552] width 153 height 26
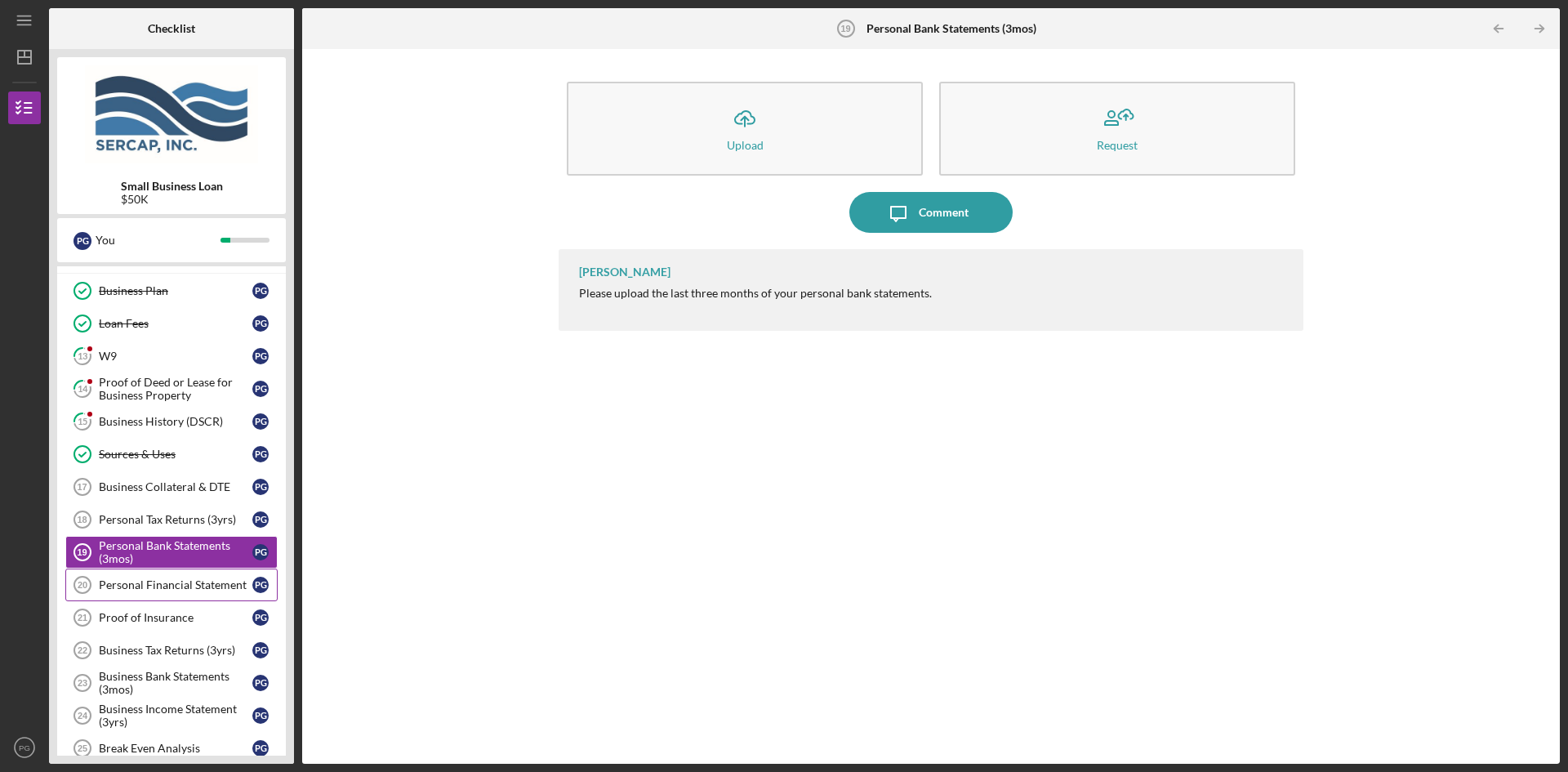
click at [170, 586] on div "Personal Financial Statement" at bounding box center [175, 585] width 153 height 13
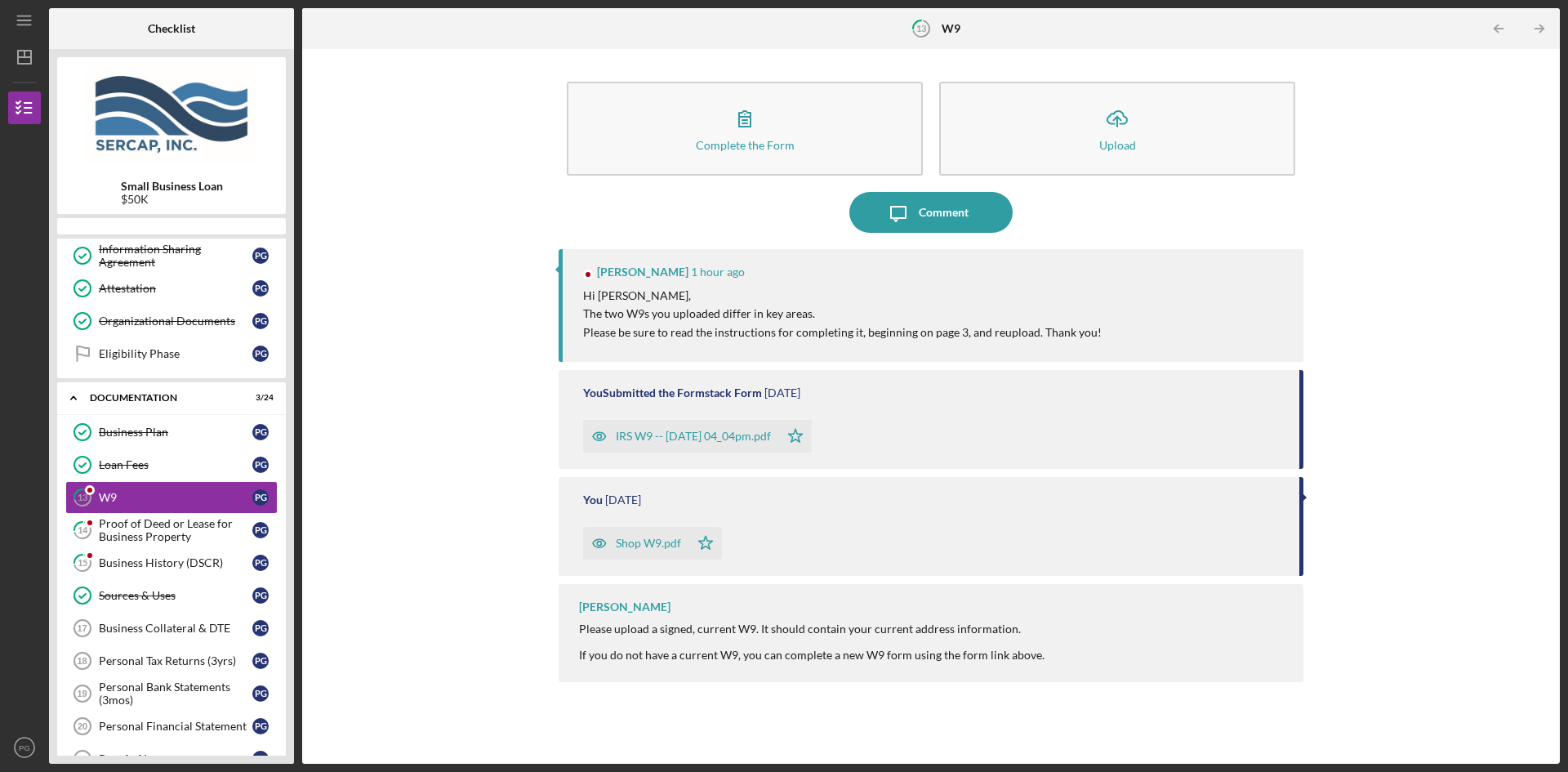
scroll to position [262, 0]
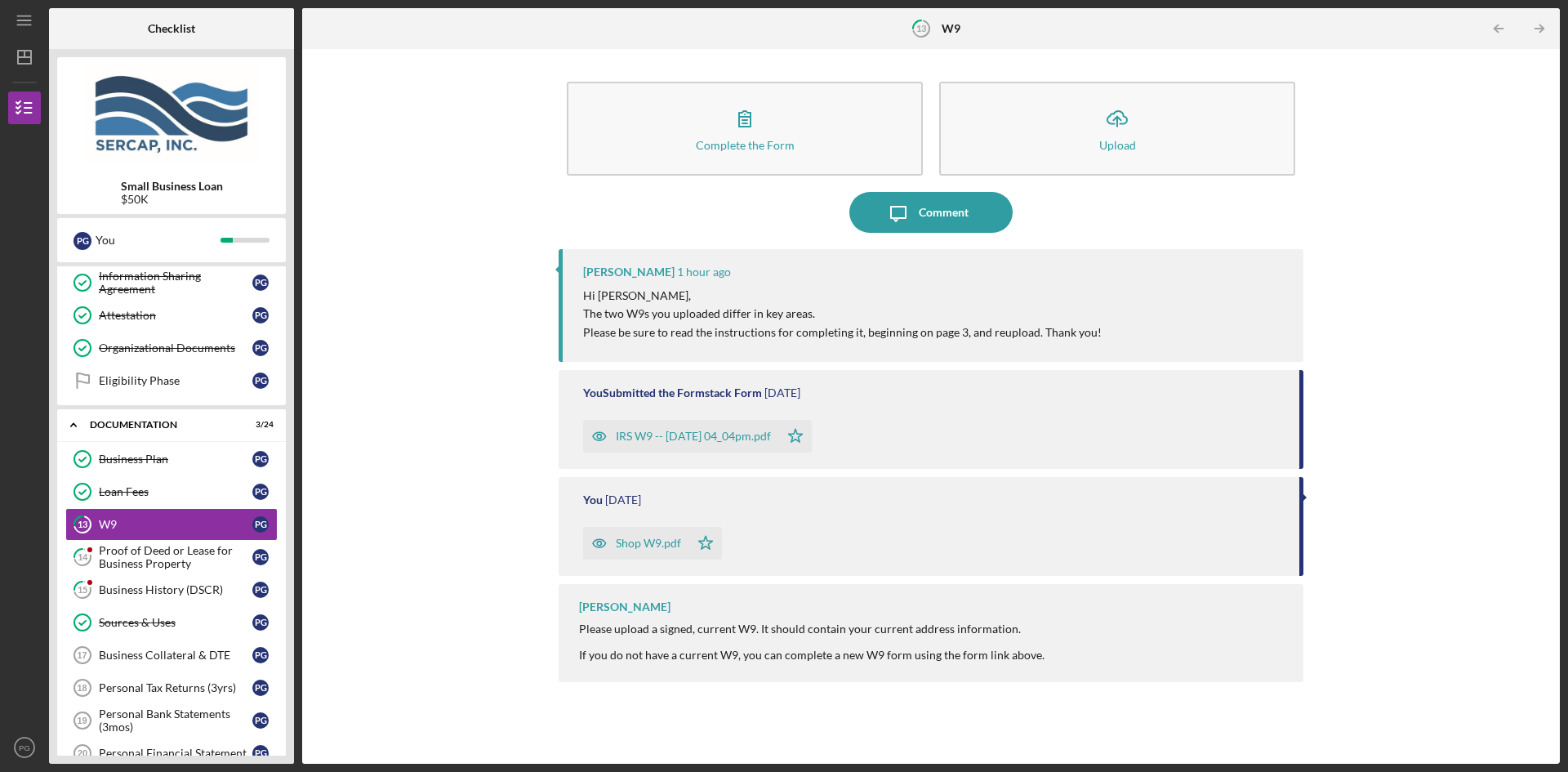
click at [700, 435] on div "IRS W9 -- [DATE] 04_04pm.pdf" at bounding box center [693, 436] width 155 height 13
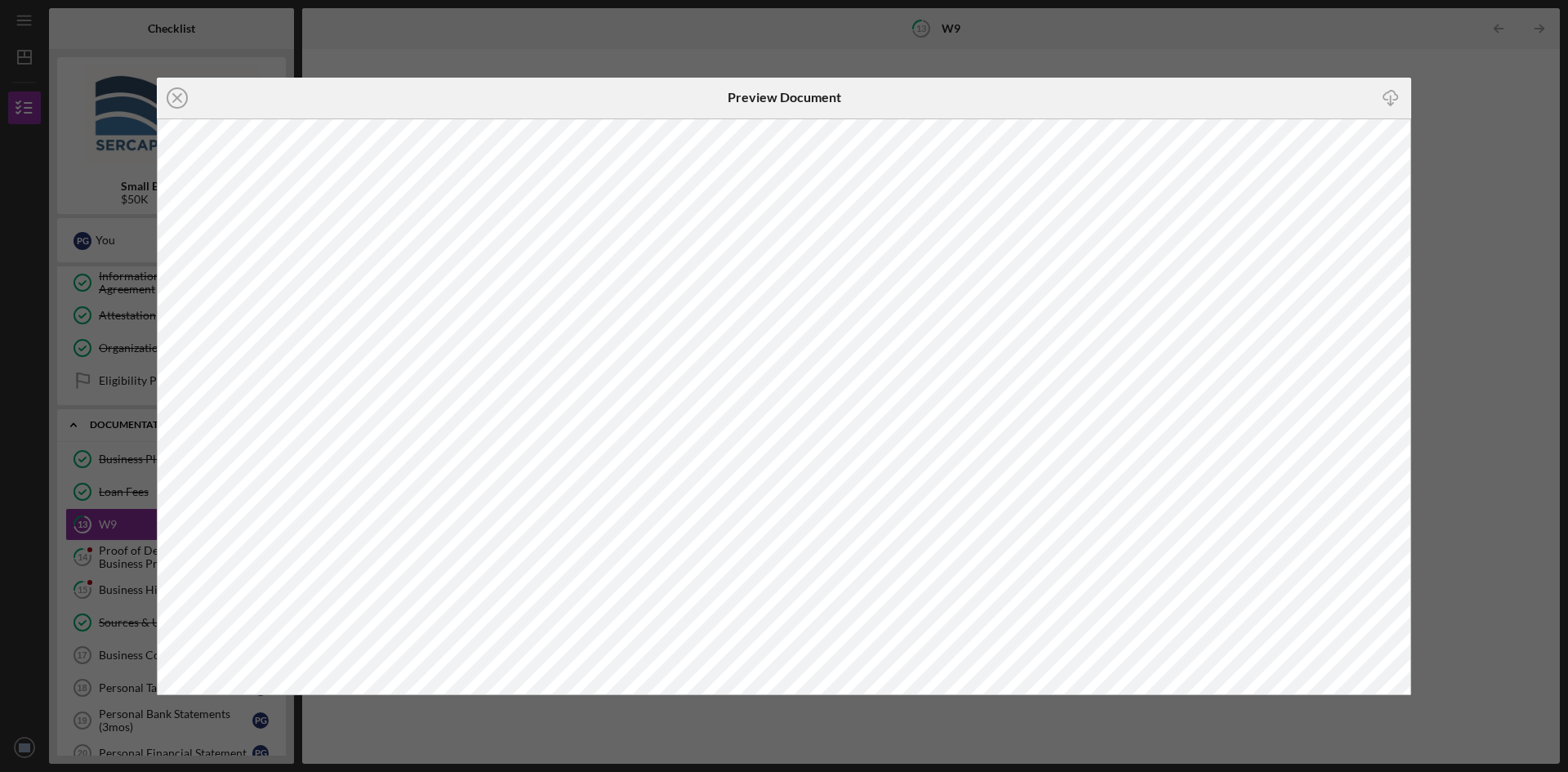
drag, startPoint x: 679, startPoint y: 99, endPoint x: 1955, endPoint y: 46, distance: 1277.1
click at [1568, 46] on html "Icon/Menu 13 W9 Checklist Small Business Loan $50K P G You Icon/Expander Eligib…" at bounding box center [784, 386] width 1568 height 772
drag, startPoint x: 1068, startPoint y: 102, endPoint x: 1219, endPoint y: 100, distance: 151.0
click at [1219, 100] on div "Icon/Download" at bounding box center [1202, 98] width 418 height 40
click at [173, 99] on icon "Icon/Close" at bounding box center [177, 98] width 40 height 40
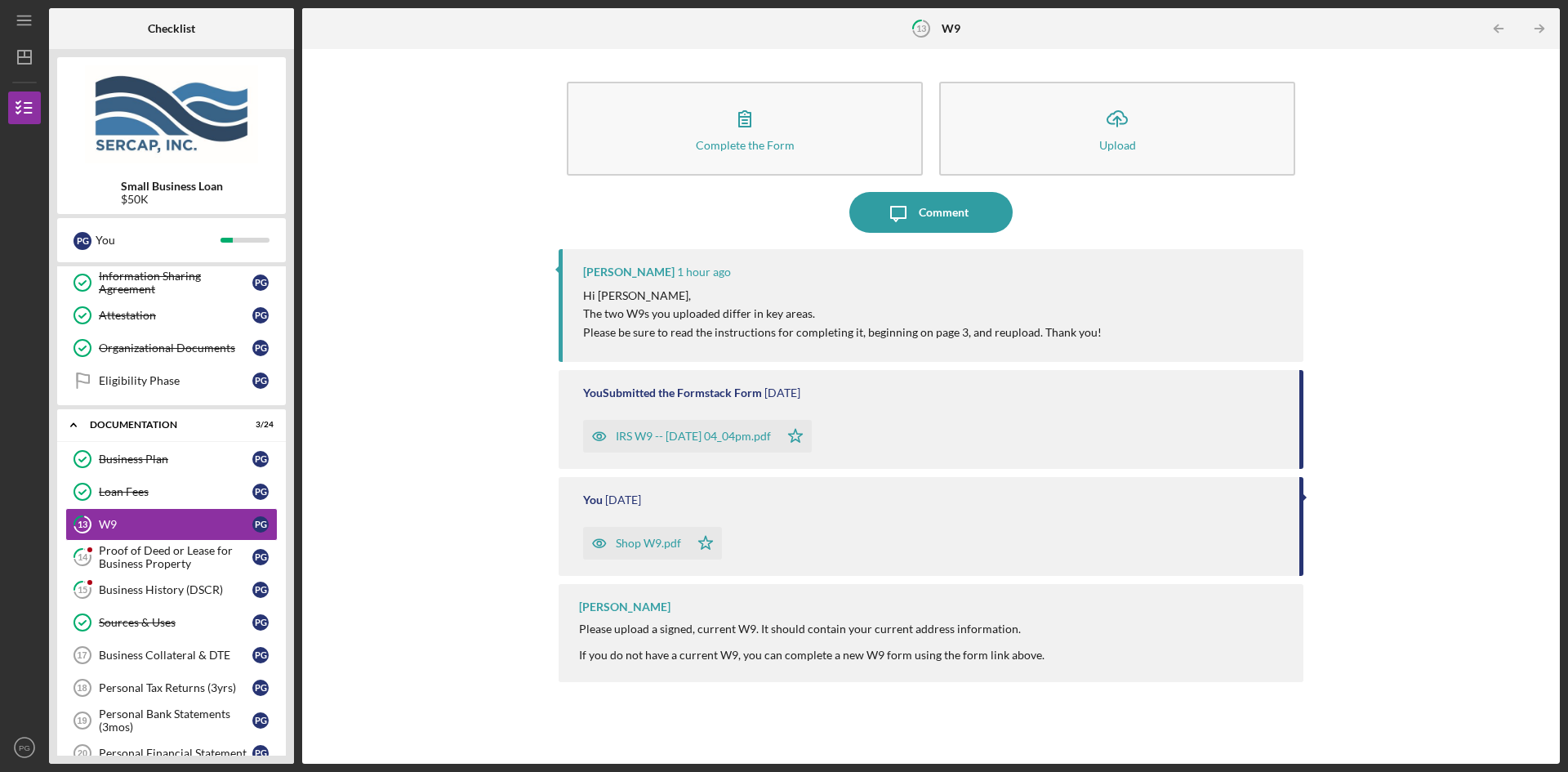
click at [648, 540] on div "Shop W9.pdf" at bounding box center [649, 543] width 66 height 13
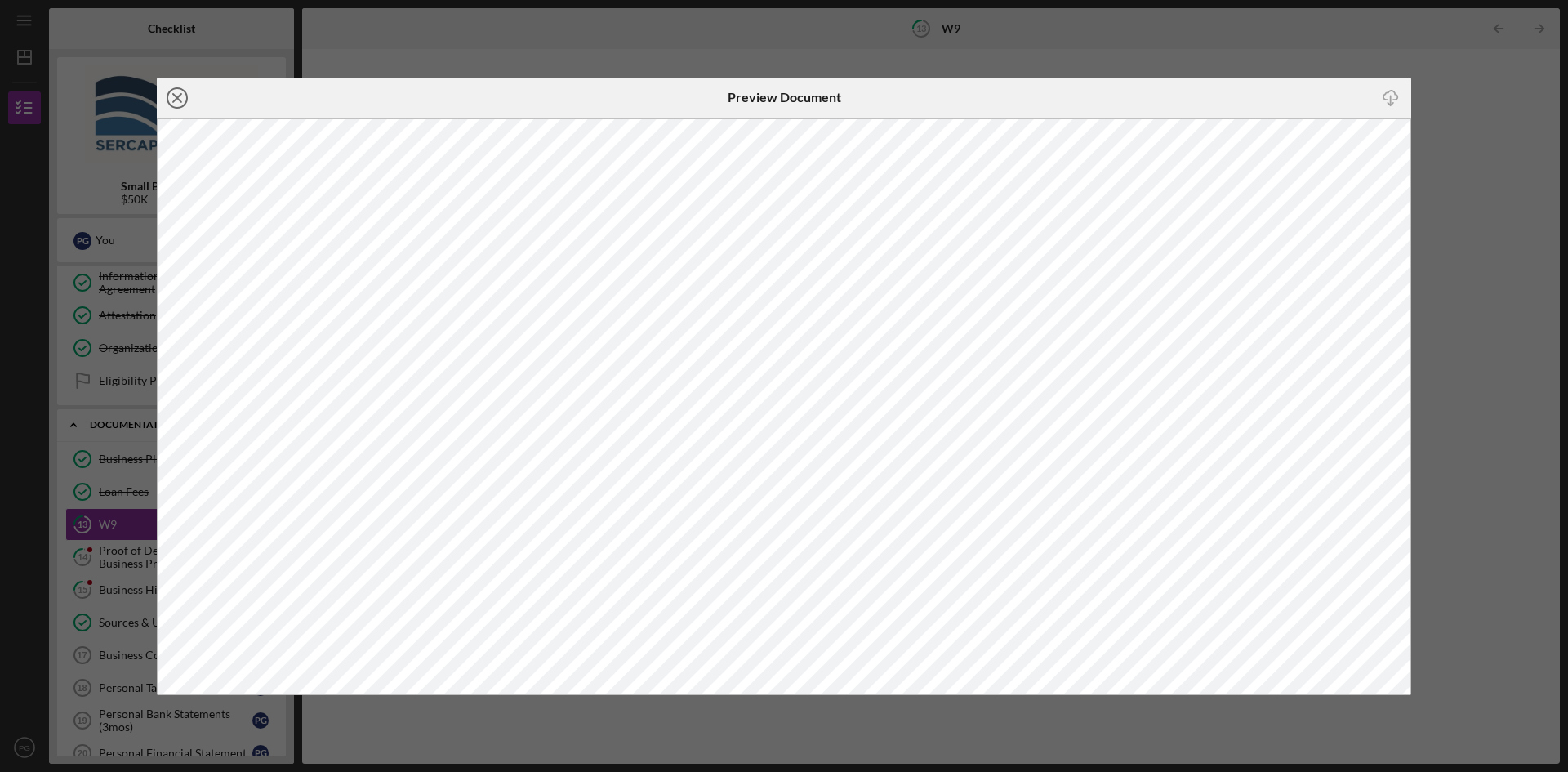
click at [176, 97] on line at bounding box center [177, 98] width 8 height 8
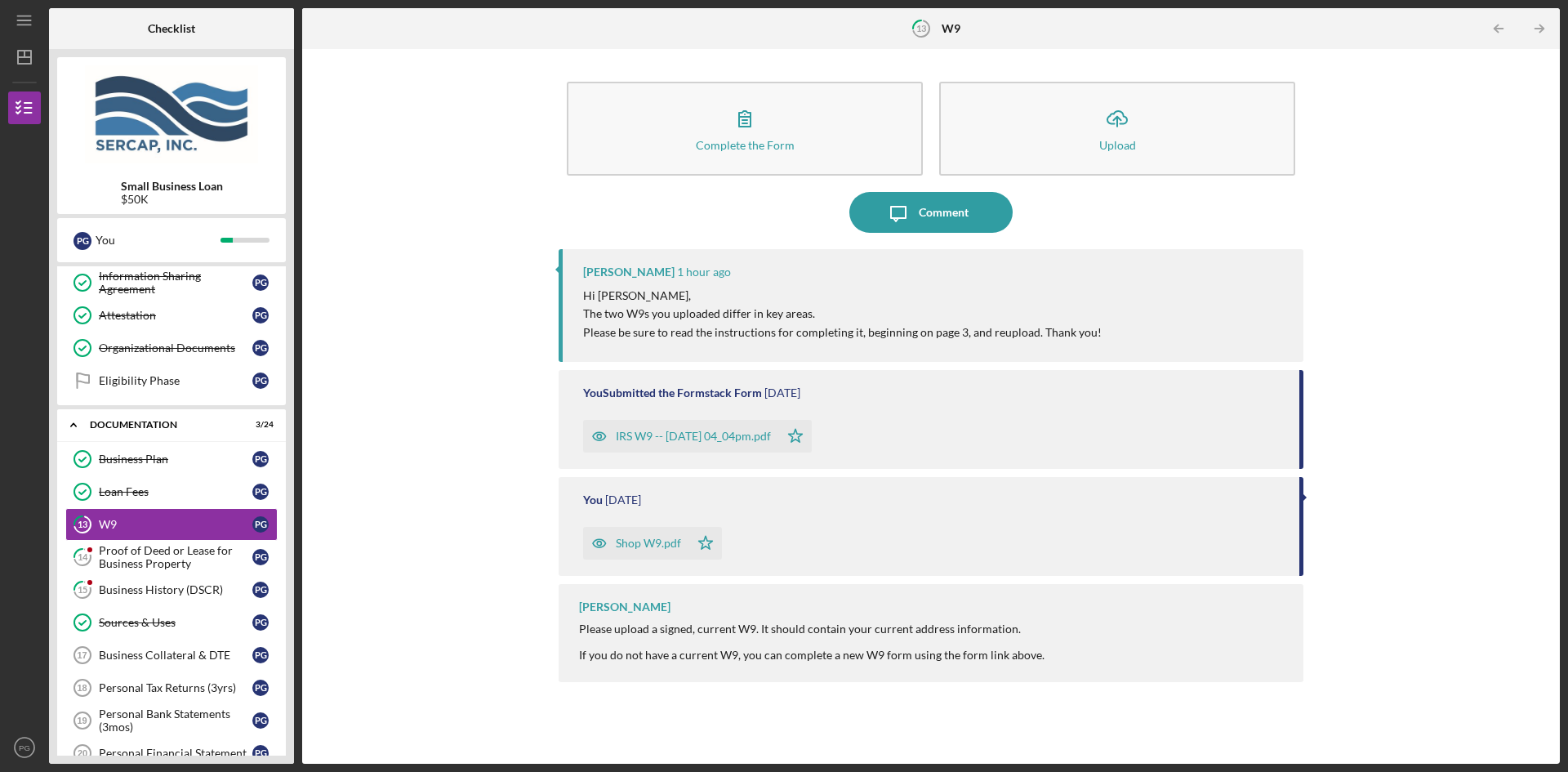
click at [684, 432] on div "IRS W9 -- [DATE] 04_04pm.pdf" at bounding box center [693, 436] width 155 height 13
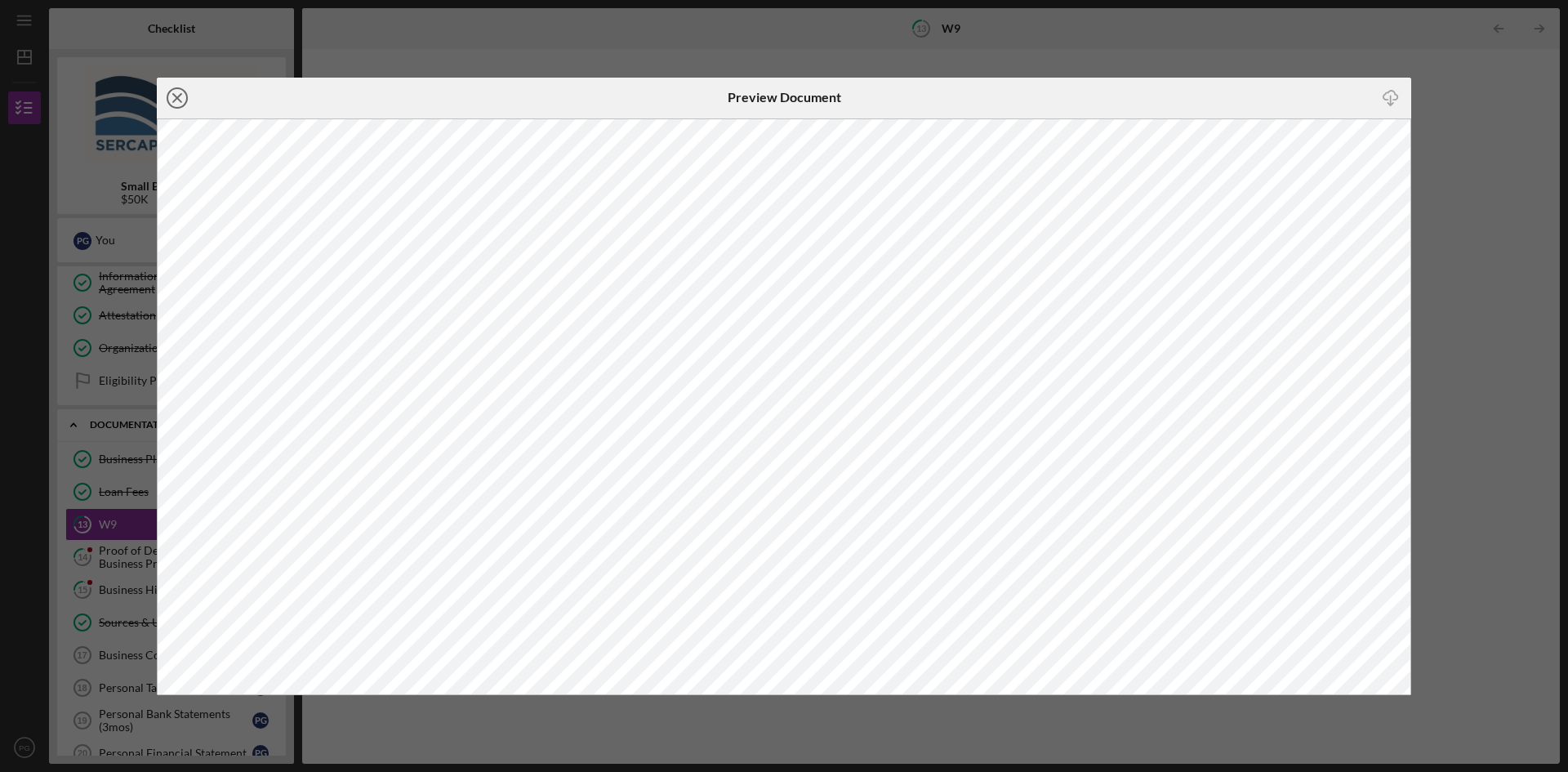
click at [175, 99] on line at bounding box center [177, 98] width 8 height 8
